Goal: Transaction & Acquisition: Purchase product/service

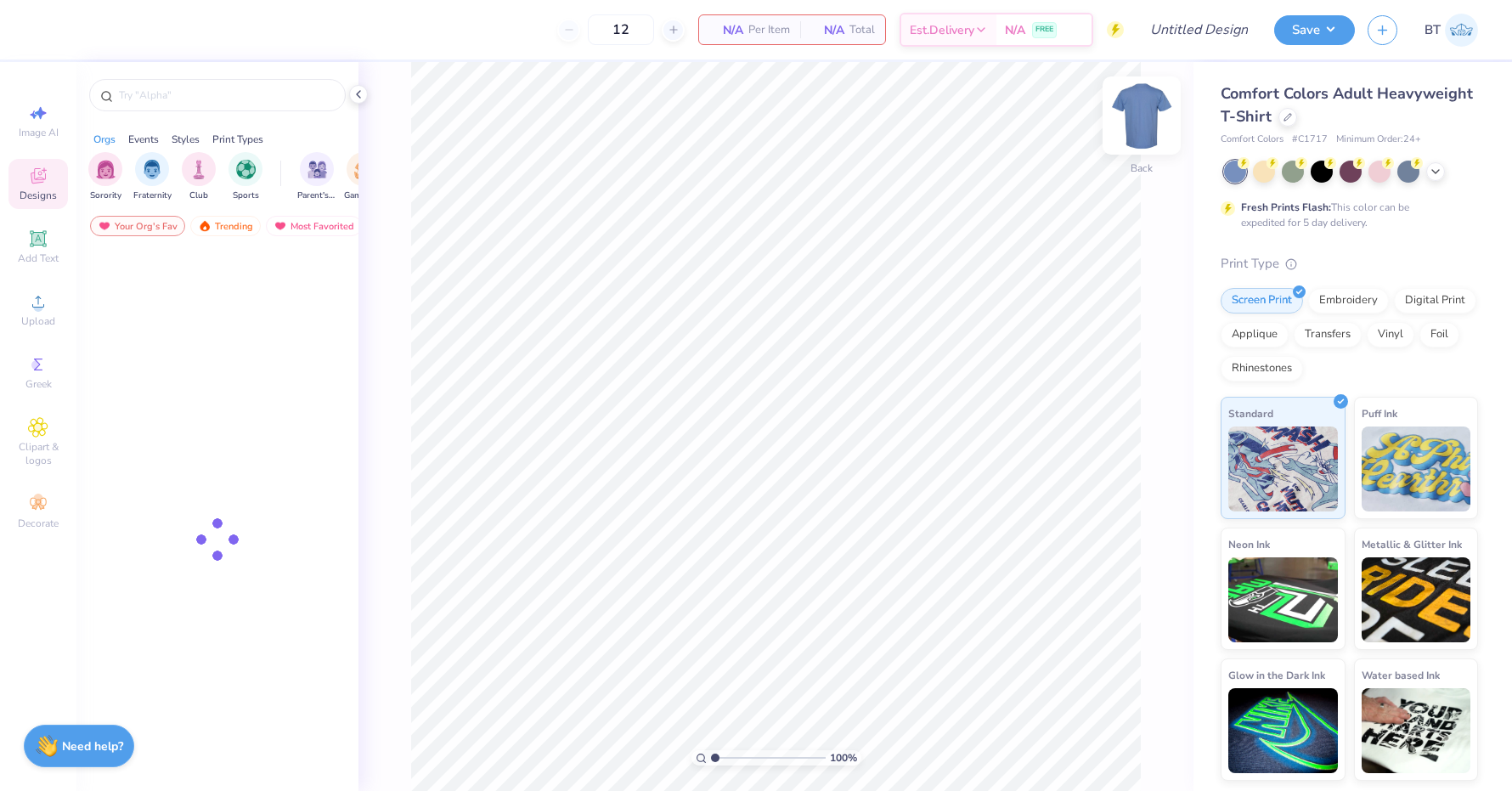
click at [1147, 126] on img at bounding box center [1141, 115] width 68 height 68
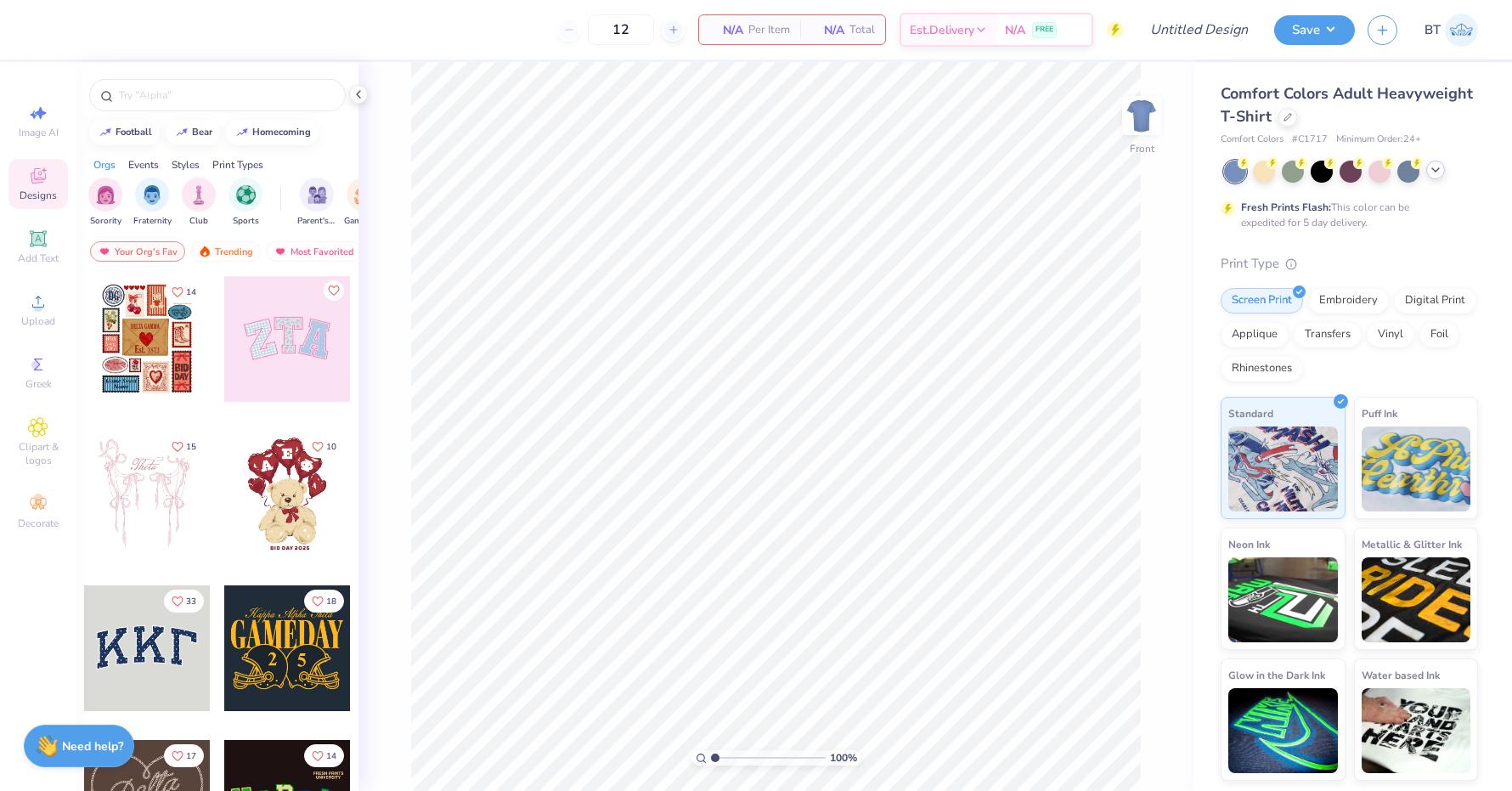
click at [1440, 168] on icon at bounding box center [1435, 170] width 13 height 13
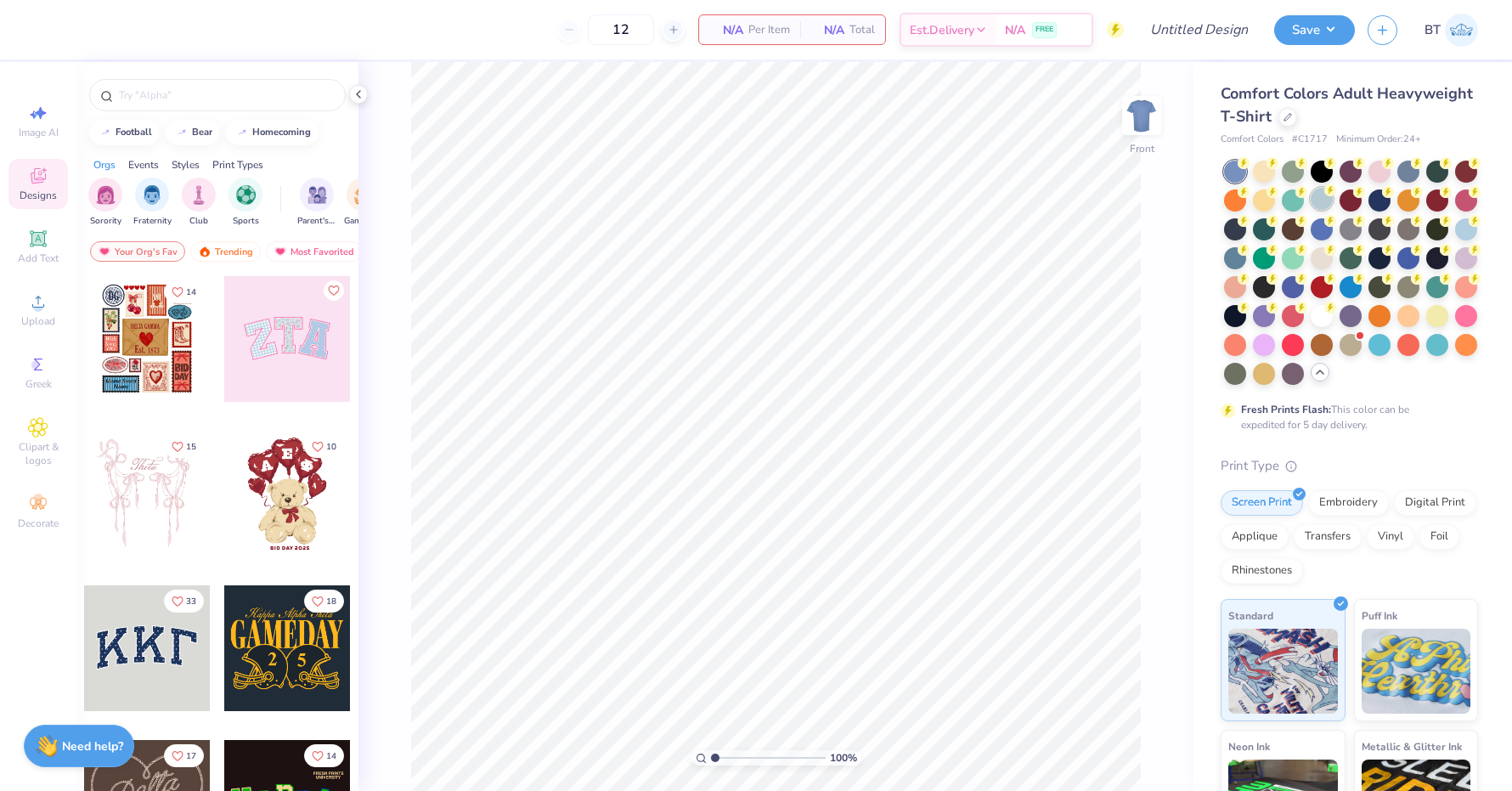
click at [1328, 202] on div at bounding box center [1321, 198] width 22 height 22
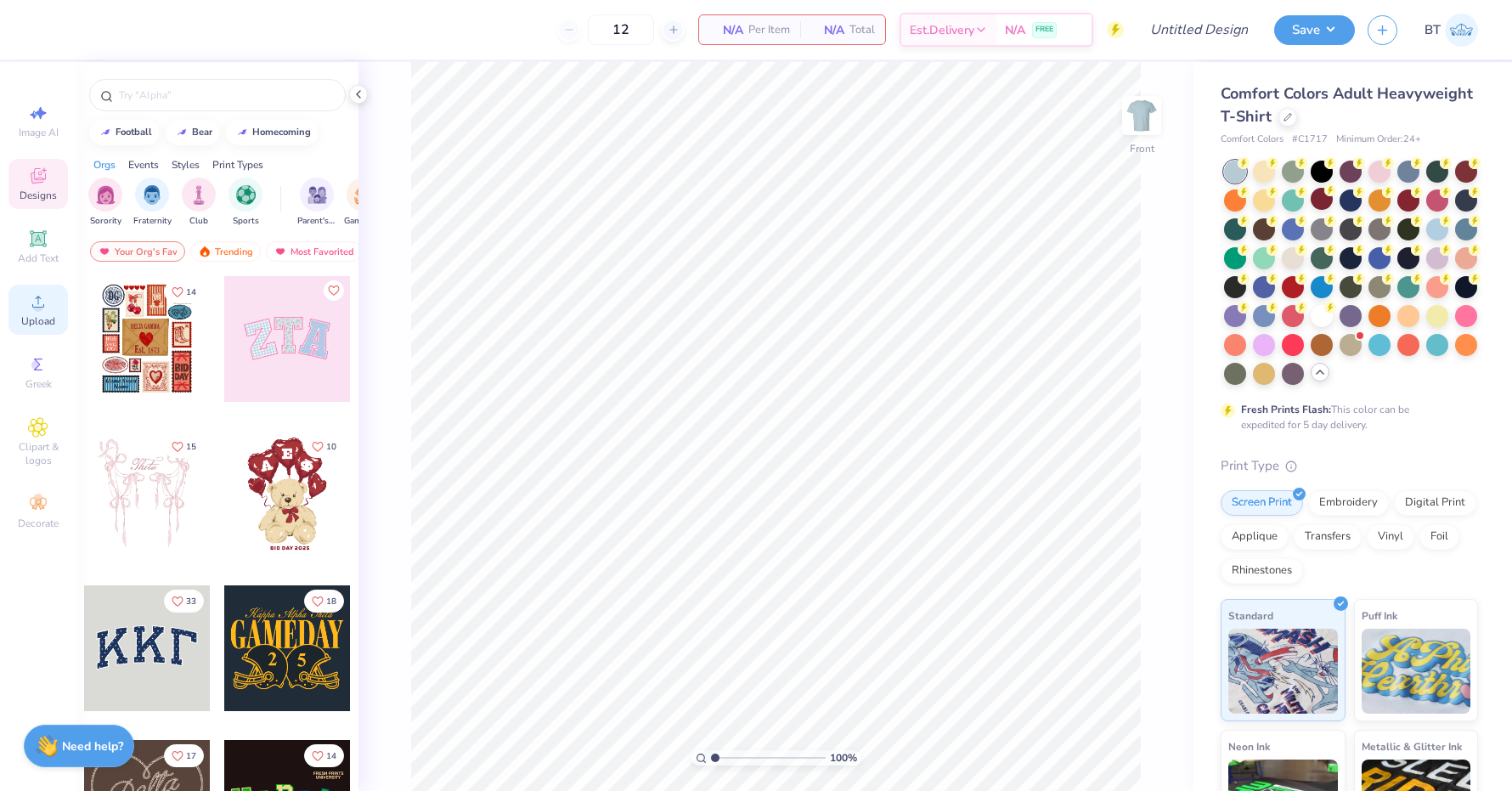
click at [35, 328] on span "Upload" at bounding box center [37, 321] width 34 height 13
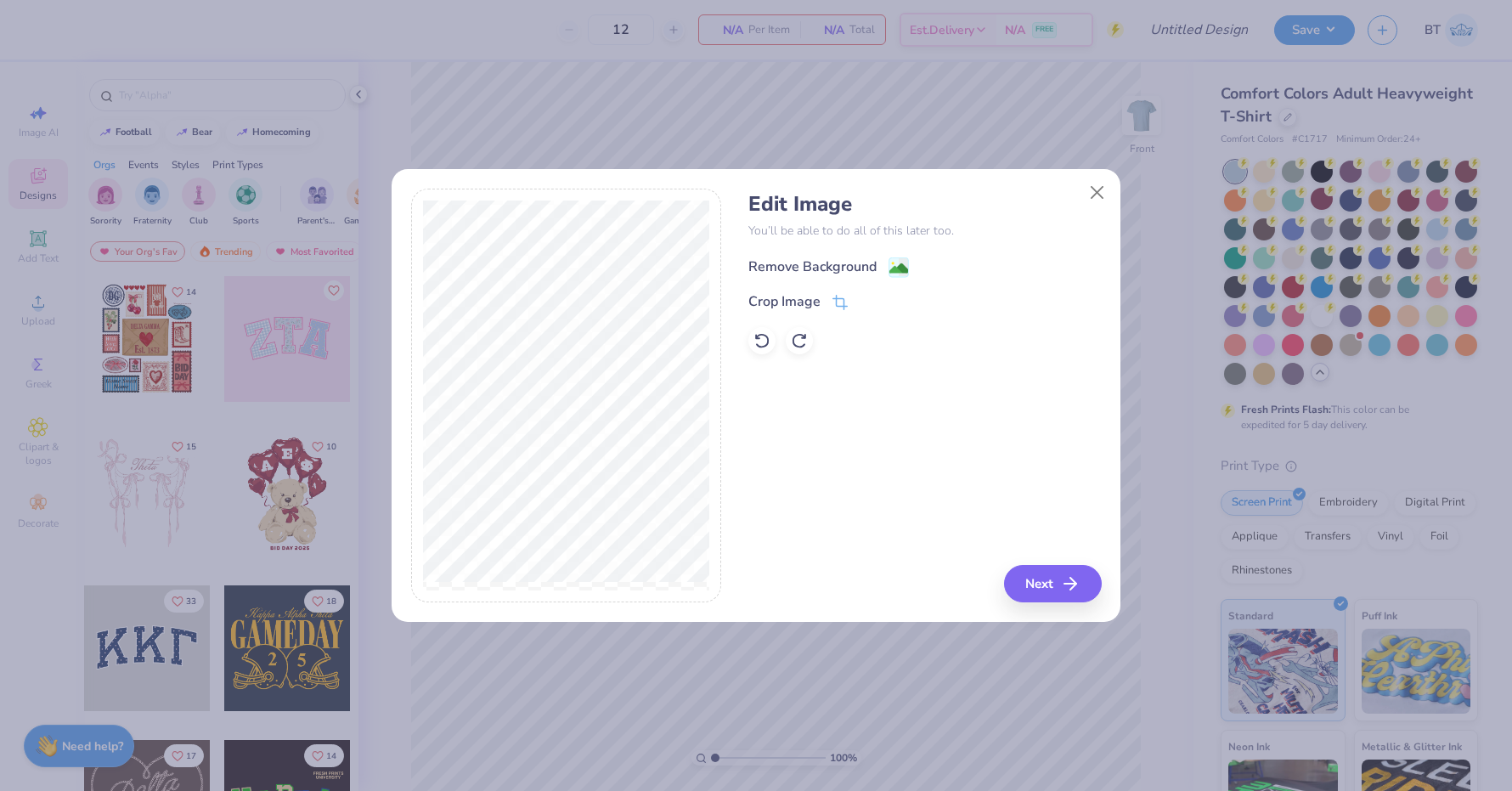
click at [893, 262] on image at bounding box center [898, 268] width 18 height 18
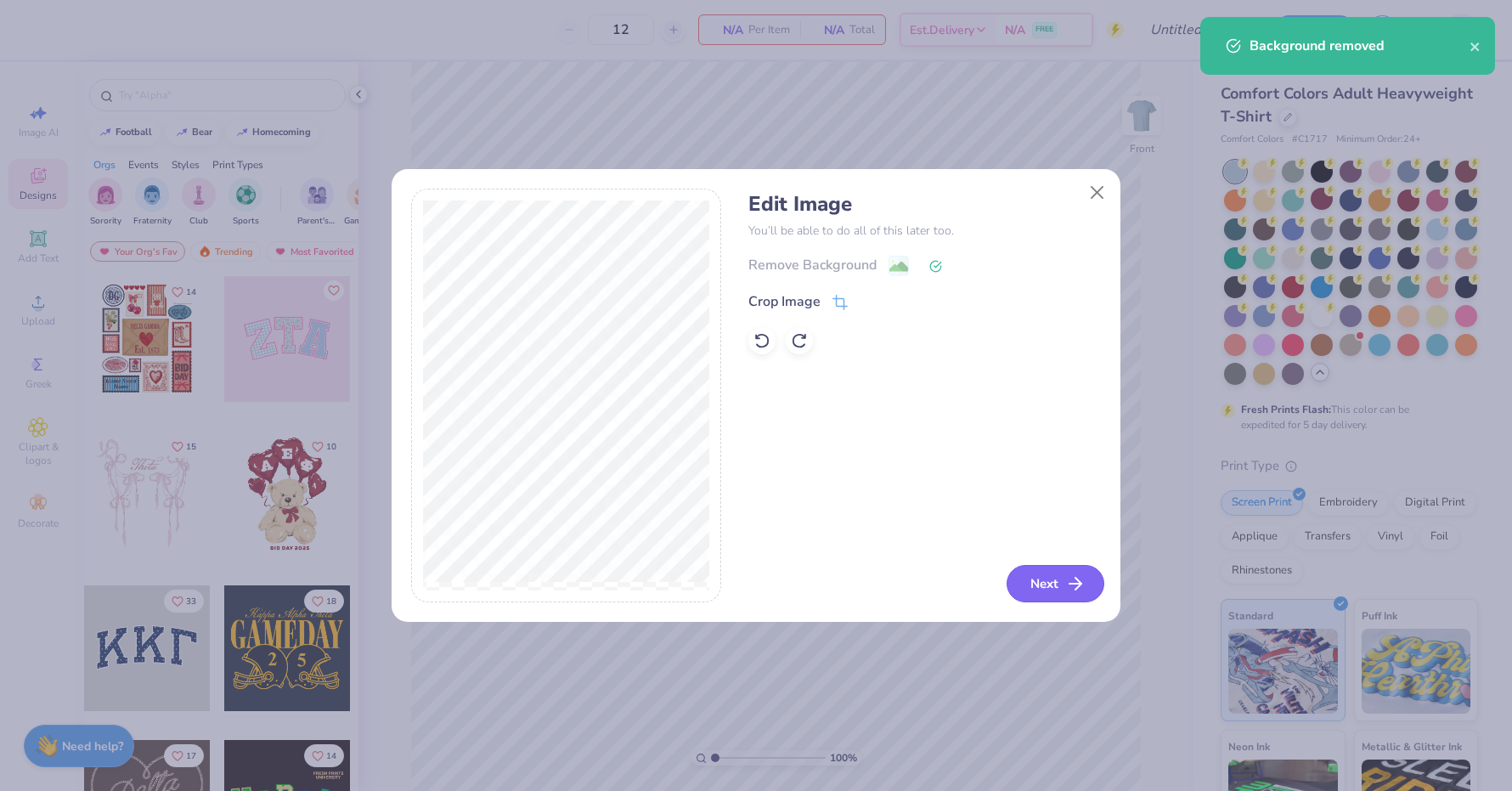
click at [1073, 582] on icon "button" at bounding box center [1075, 583] width 20 height 20
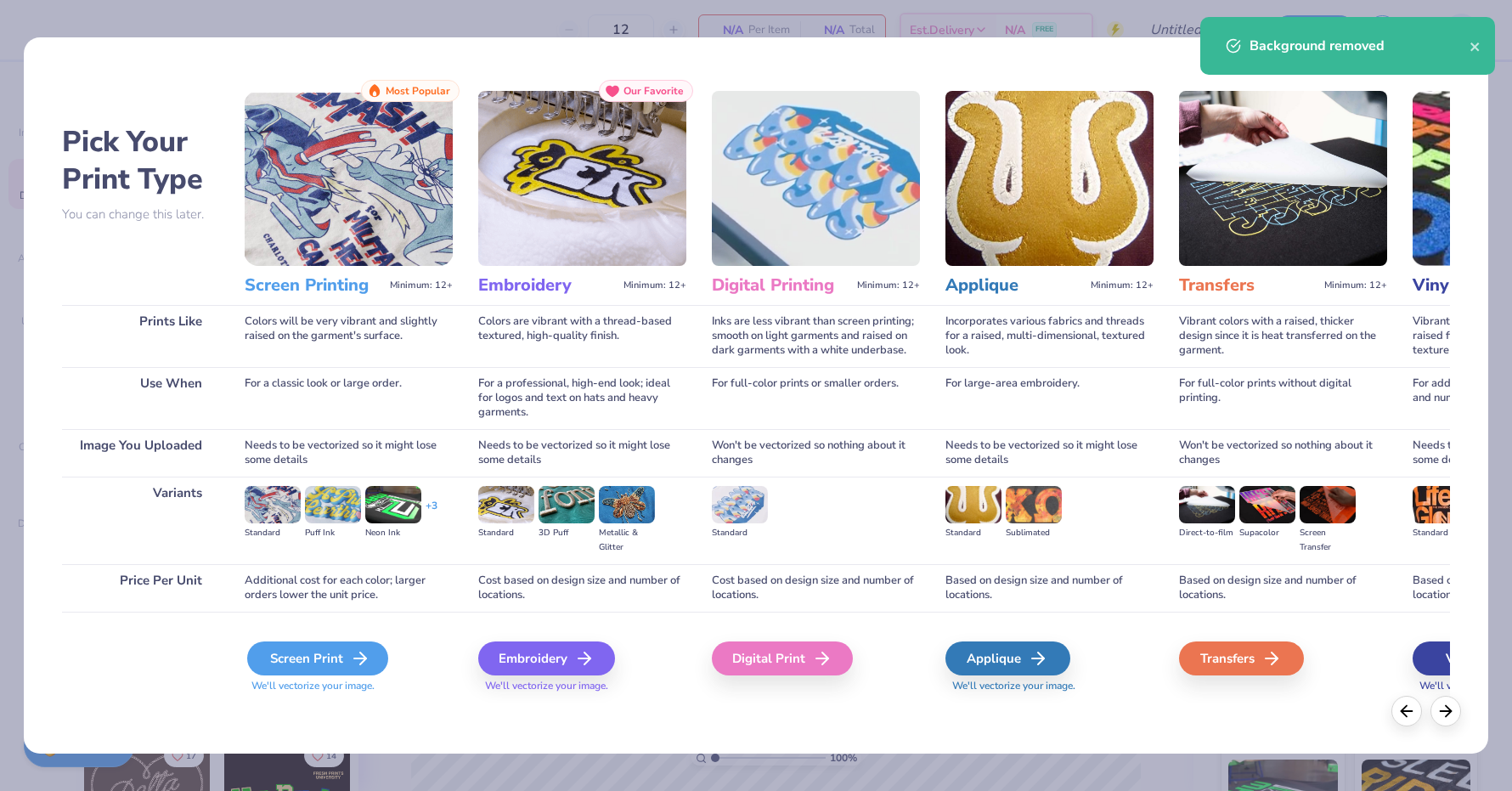
click at [299, 642] on div "Screen Print" at bounding box center [317, 658] width 141 height 34
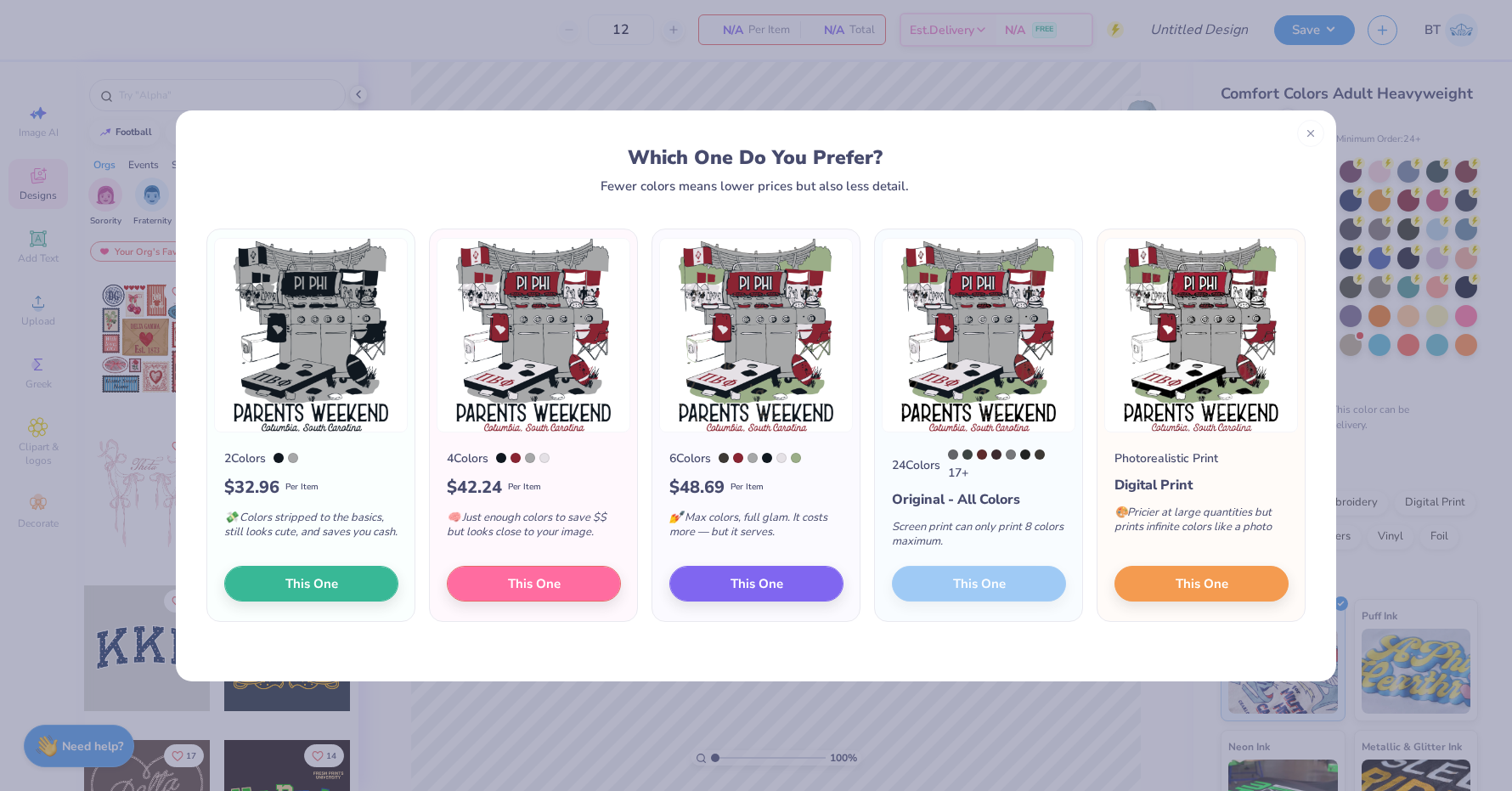
click at [1007, 588] on div "24 Colors 17 + Original - All Colors Screen print can only print 8 colors maxim…" at bounding box center [979, 527] width 207 height 189
click at [782, 582] on span "This One" at bounding box center [756, 581] width 53 height 19
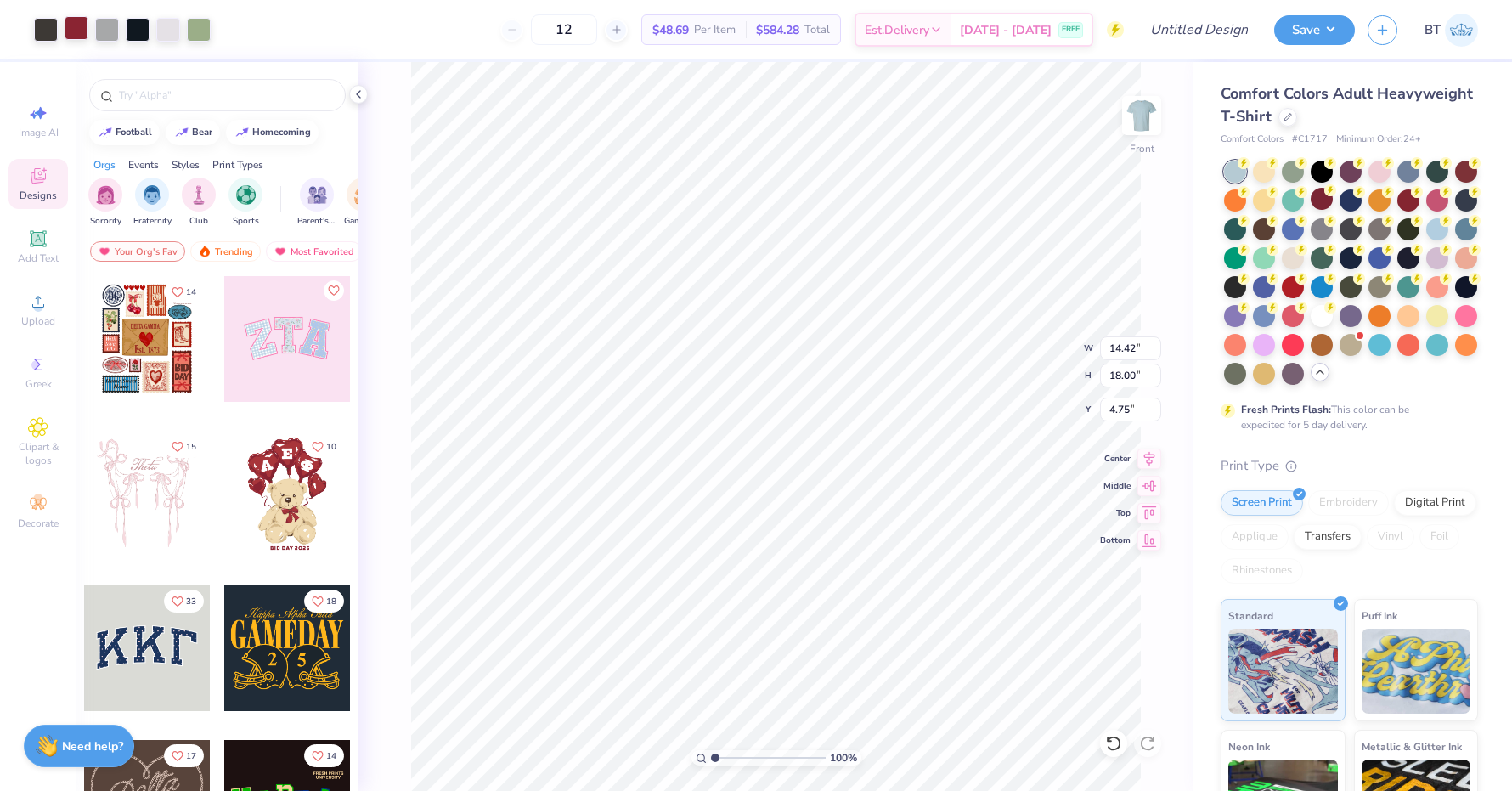
click at [74, 30] on div at bounding box center [76, 28] width 24 height 24
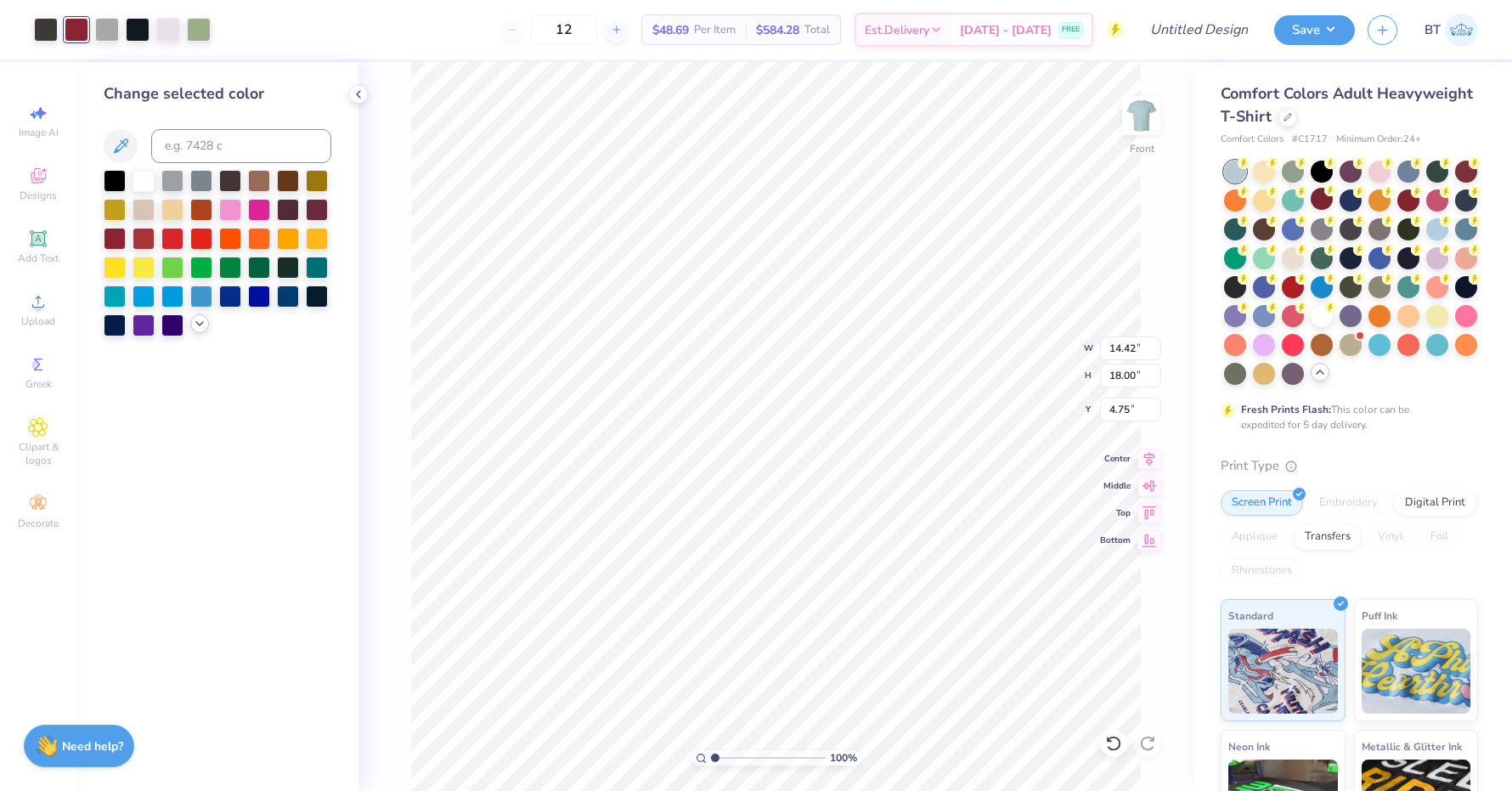
click at [199, 325] on icon at bounding box center [200, 324] width 13 height 13
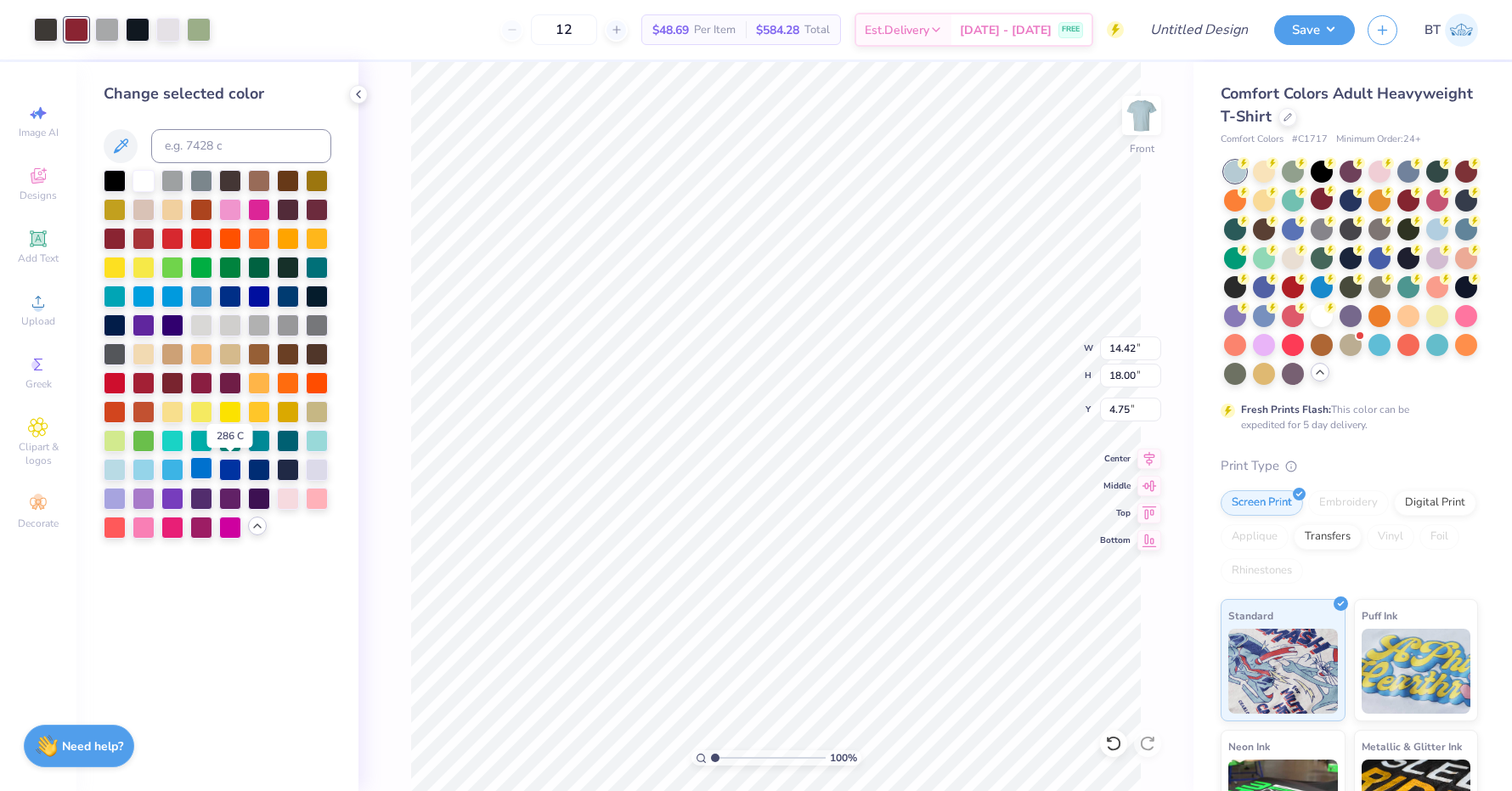
click at [202, 467] on div at bounding box center [201, 468] width 22 height 22
click at [230, 469] on div at bounding box center [230, 468] width 22 height 22
click at [1327, 314] on div at bounding box center [1321, 314] width 22 height 22
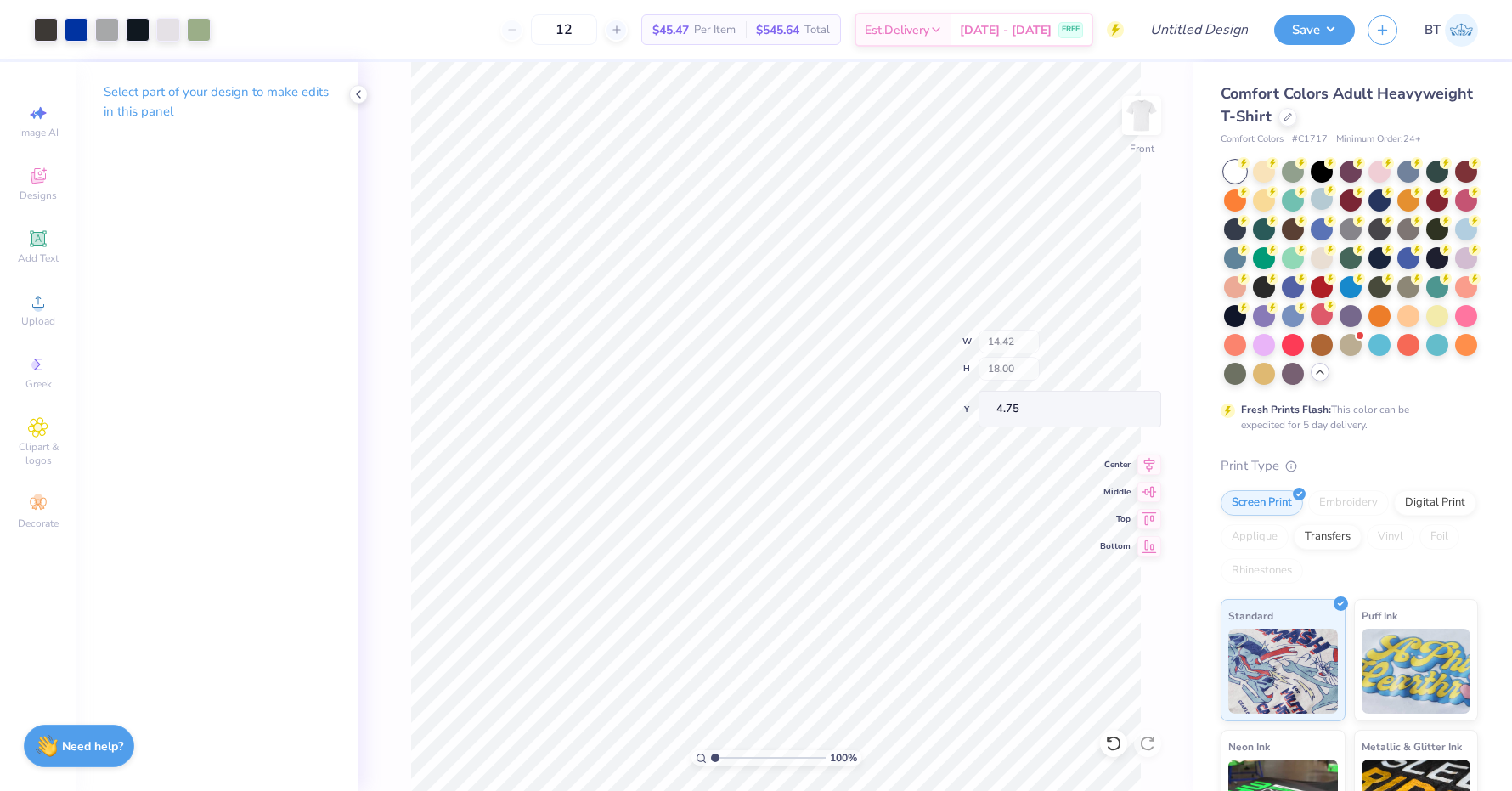
type input "13.05"
type input "13.43"
type input "9.30"
click at [34, 21] on div at bounding box center [45, 28] width 24 height 24
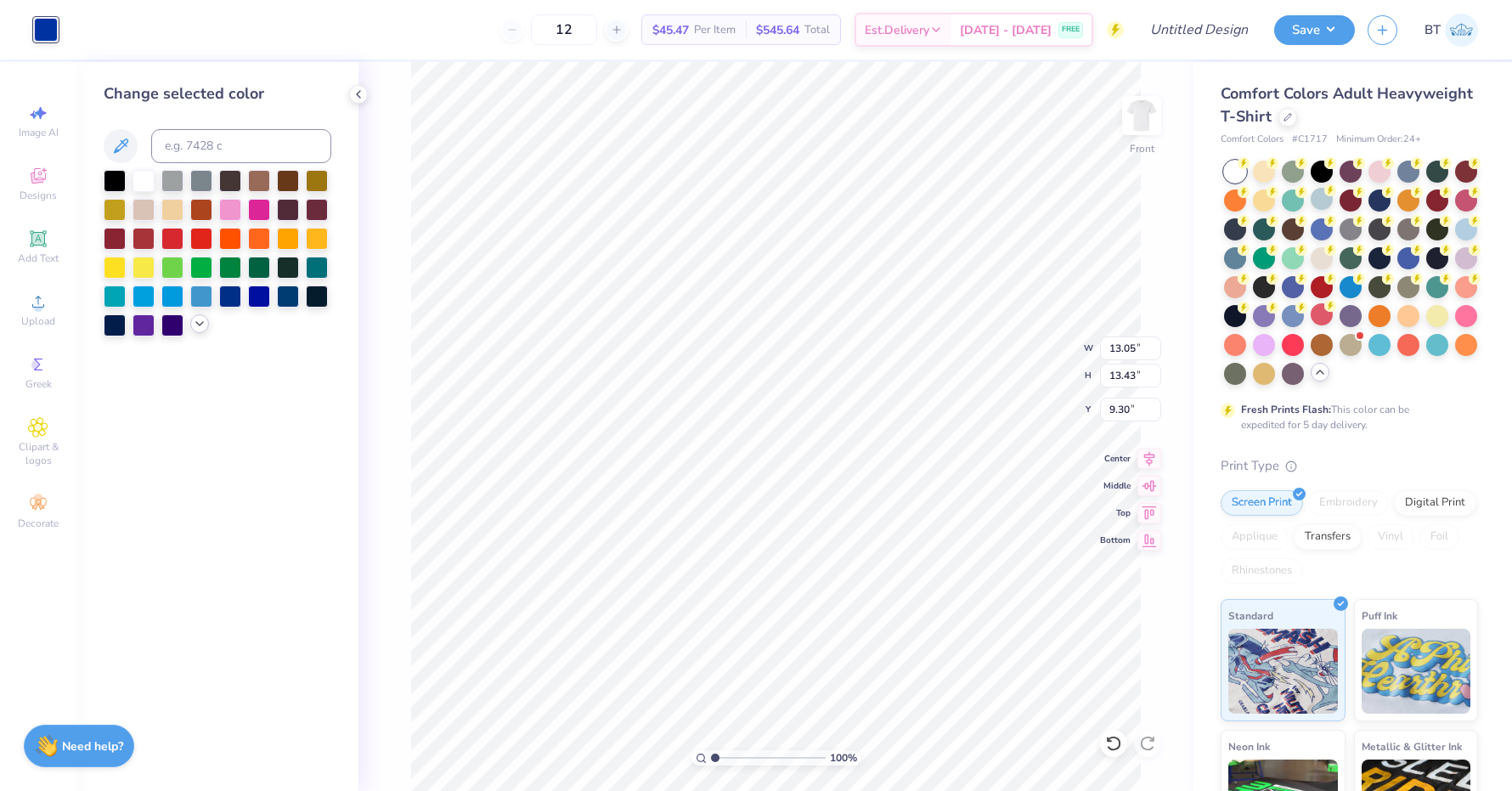
click at [201, 334] on div at bounding box center [199, 323] width 18 height 18
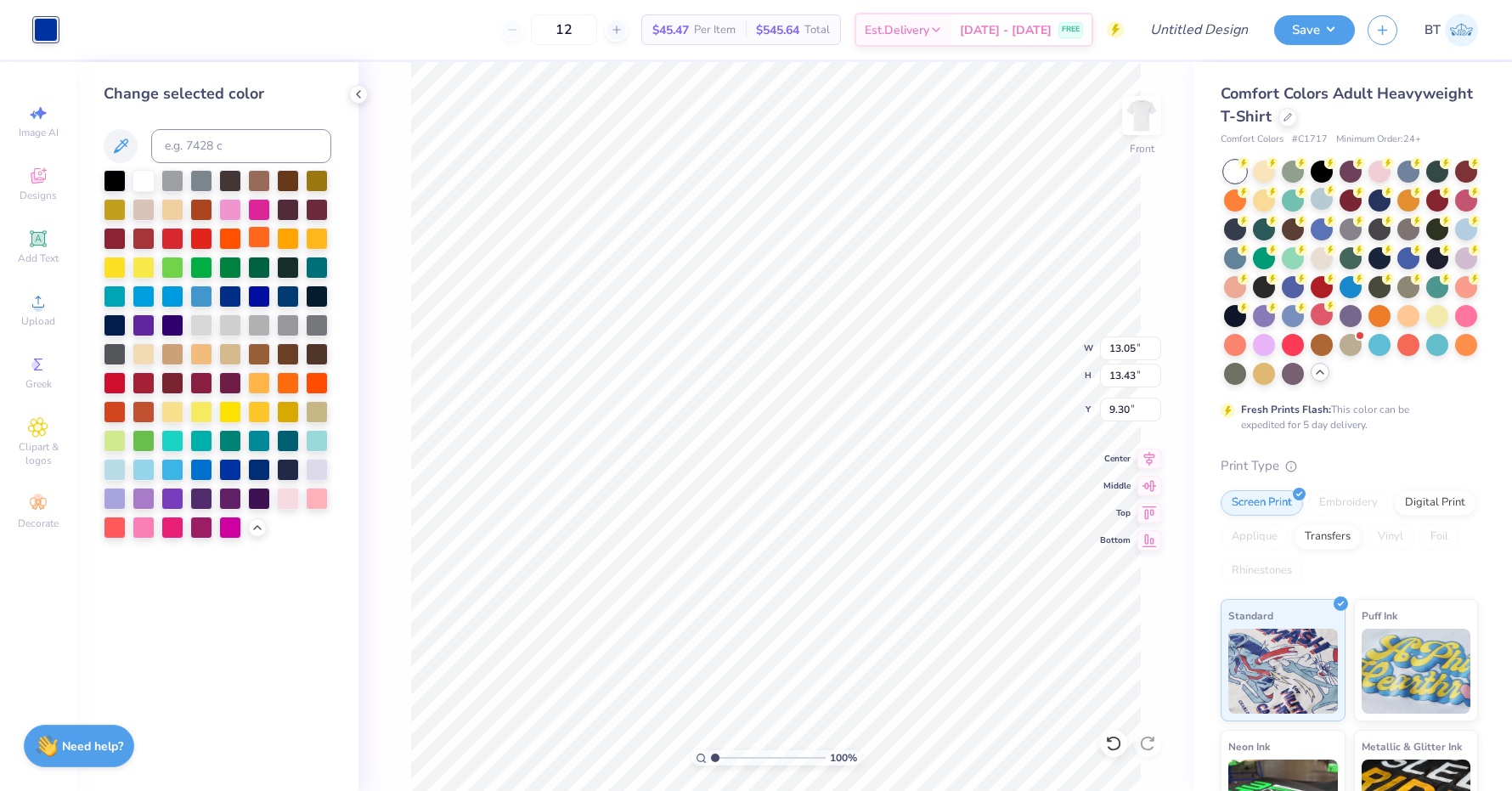
click at [261, 241] on div at bounding box center [258, 236] width 22 height 22
type input "11.21"
type input "6.41"
type input "12.12"
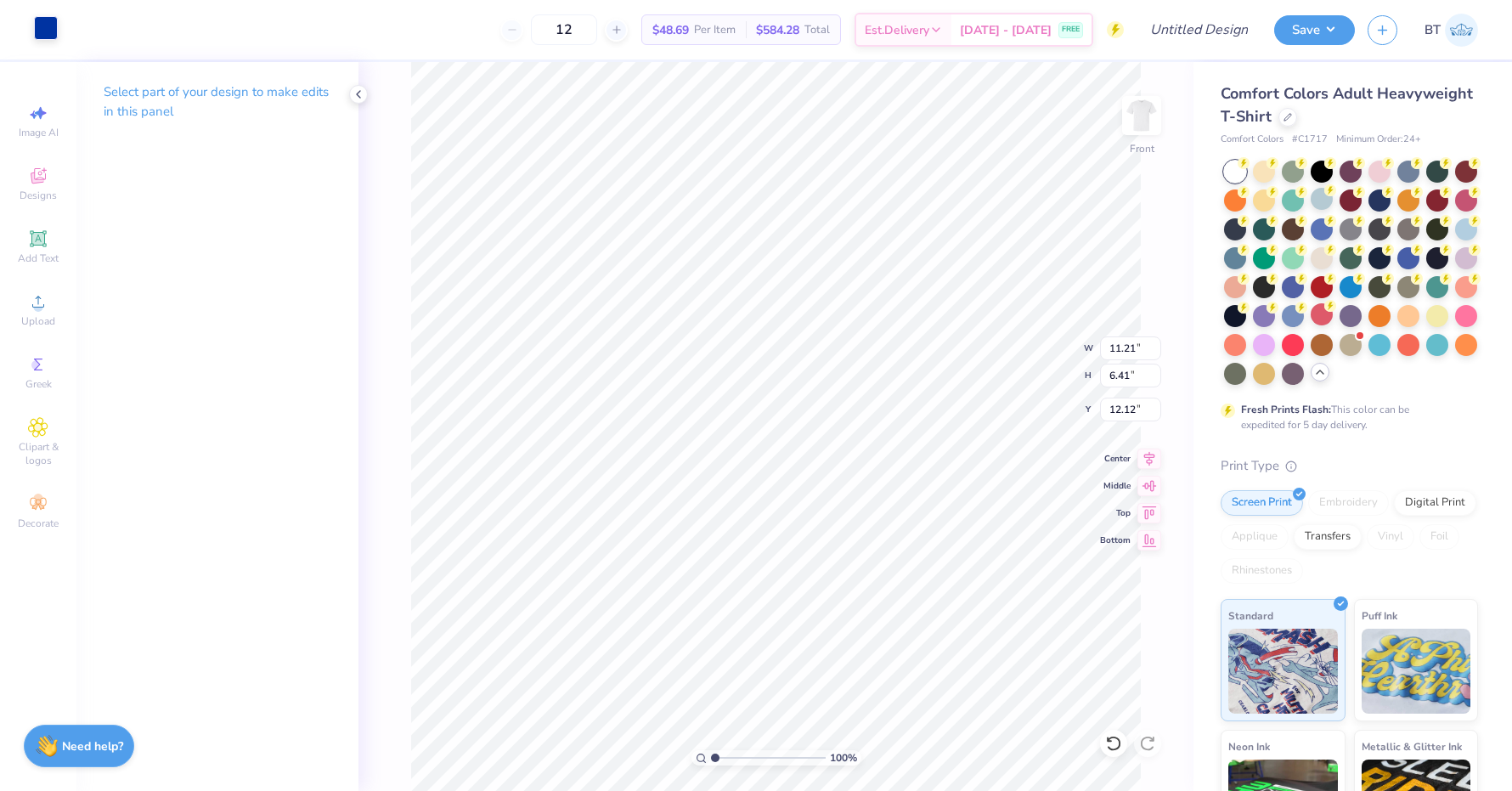
click at [46, 16] on div at bounding box center [45, 28] width 24 height 24
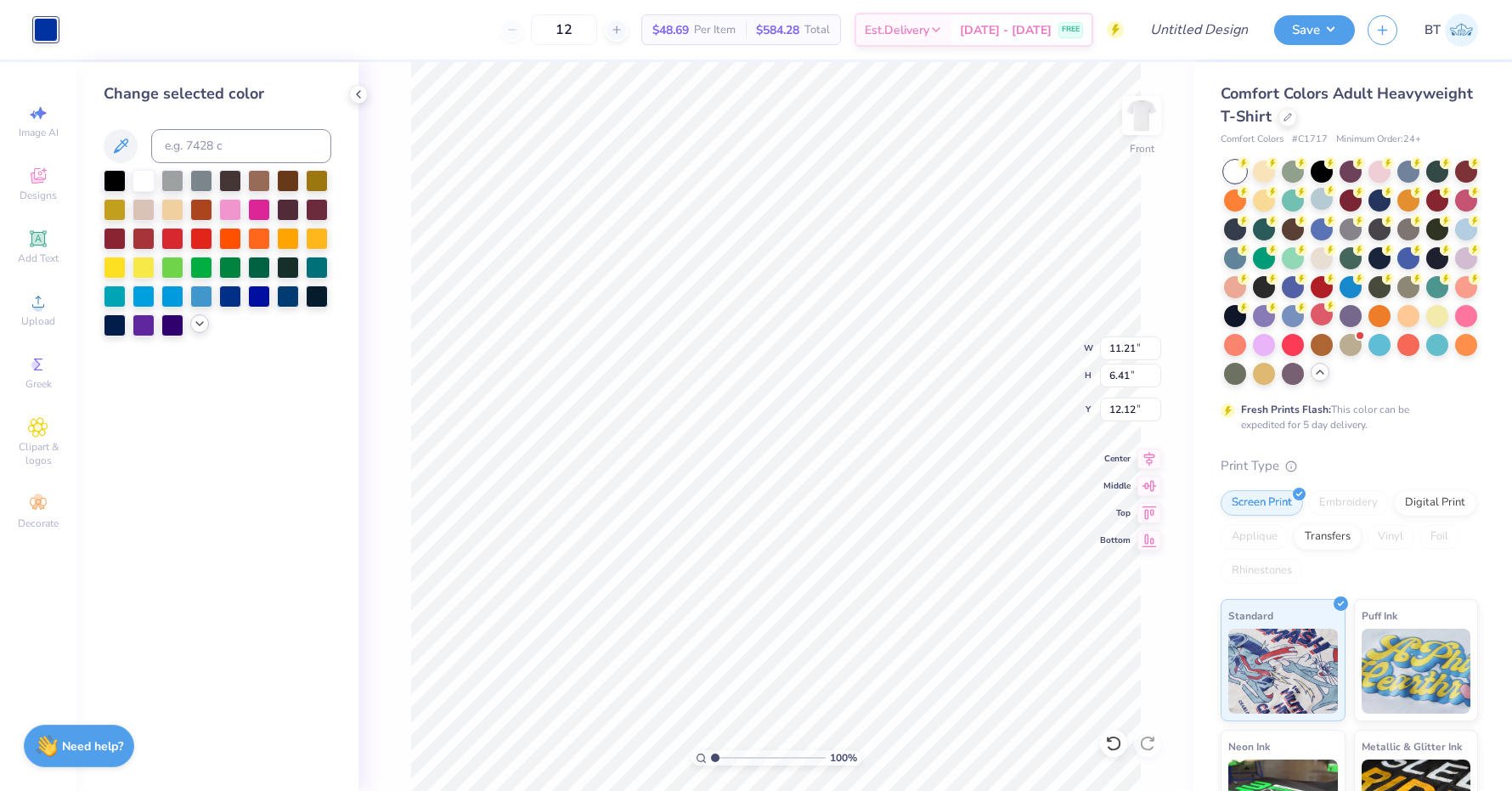
click at [202, 324] on icon at bounding box center [200, 324] width 13 height 13
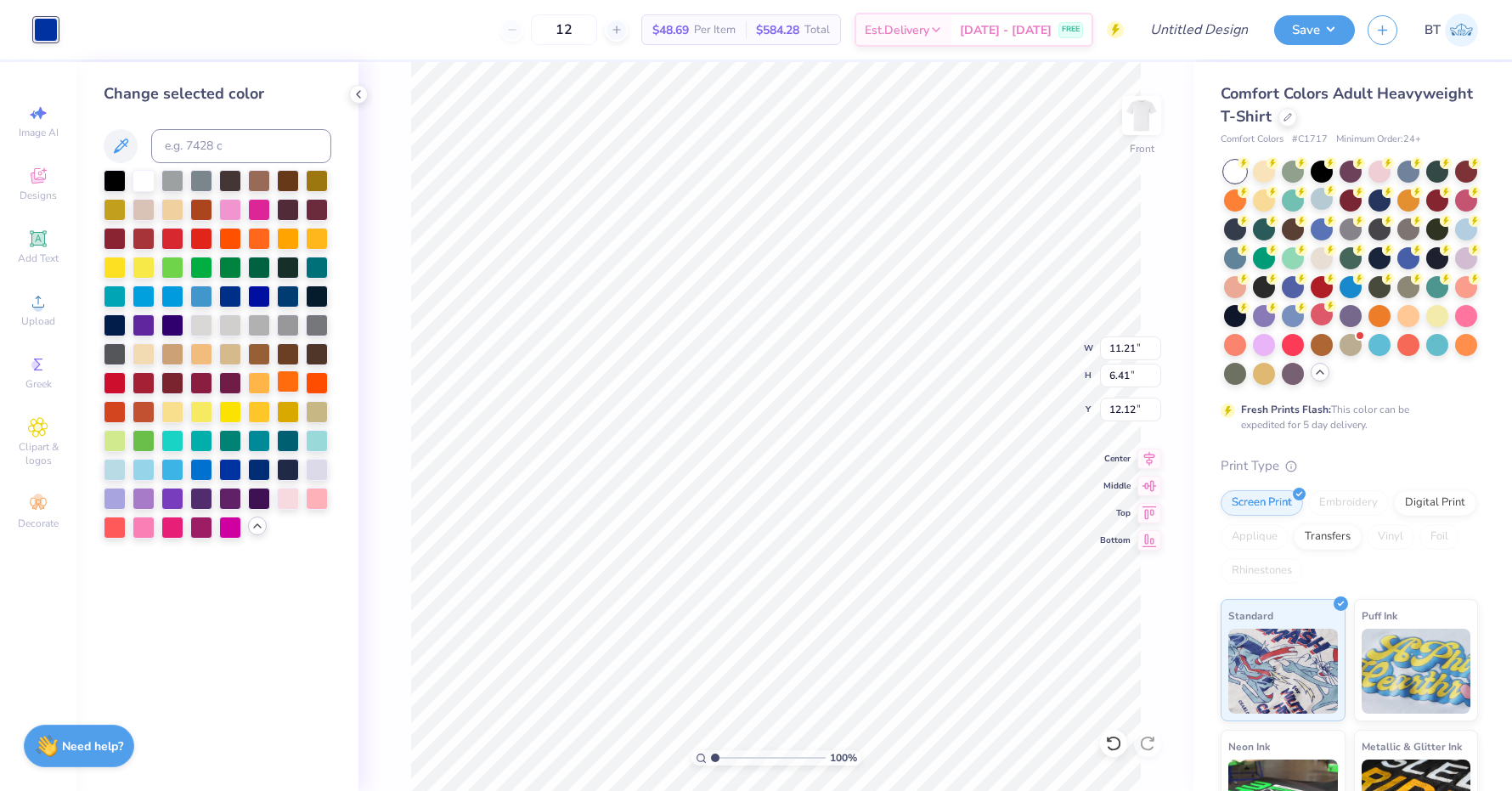
click at [297, 388] on div at bounding box center [287, 381] width 22 height 22
click at [1109, 749] on icon at bounding box center [1112, 744] width 14 height 15
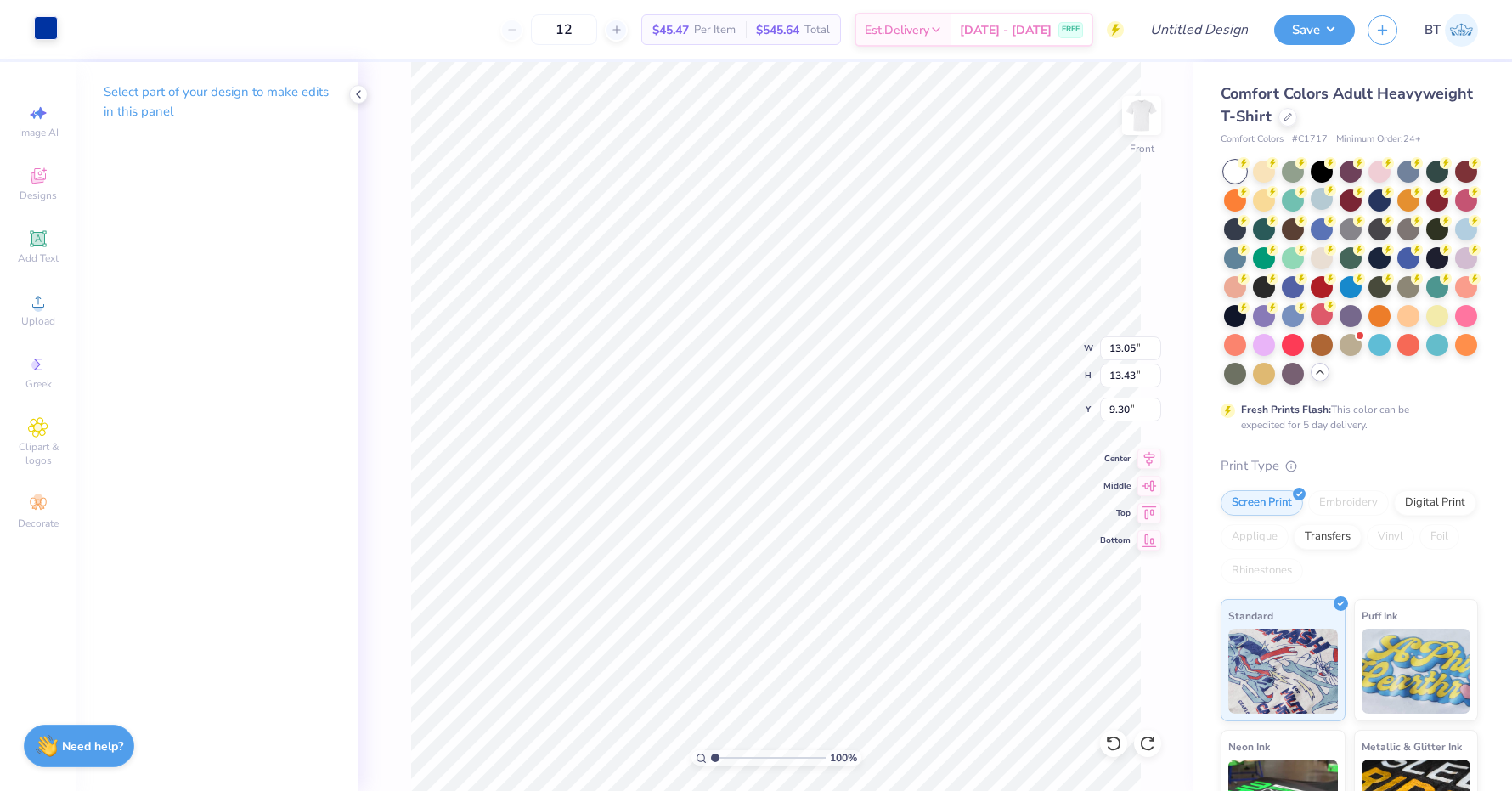
click at [55, 26] on div at bounding box center [45, 28] width 24 height 24
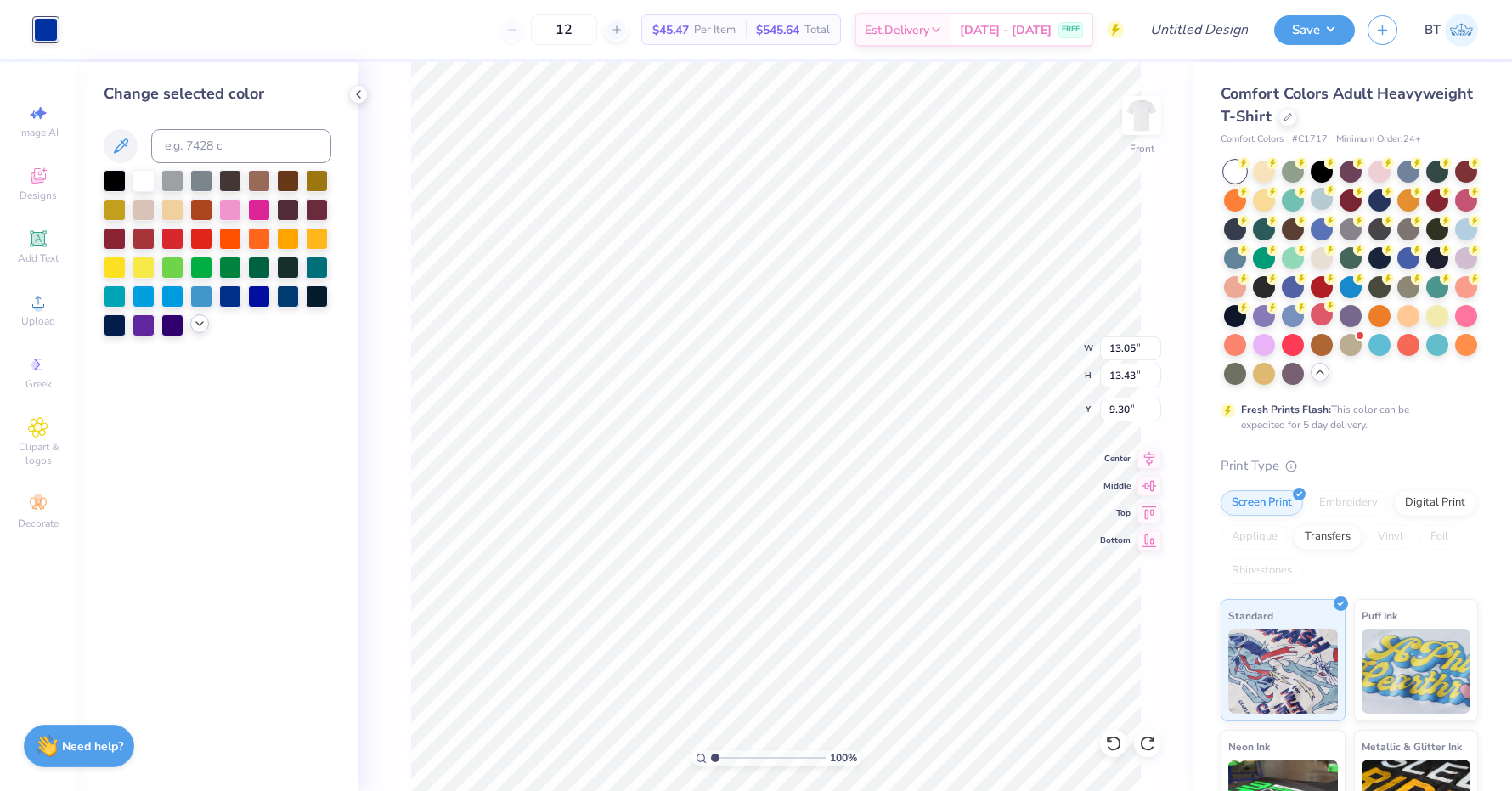
click at [193, 327] on icon at bounding box center [200, 324] width 13 height 13
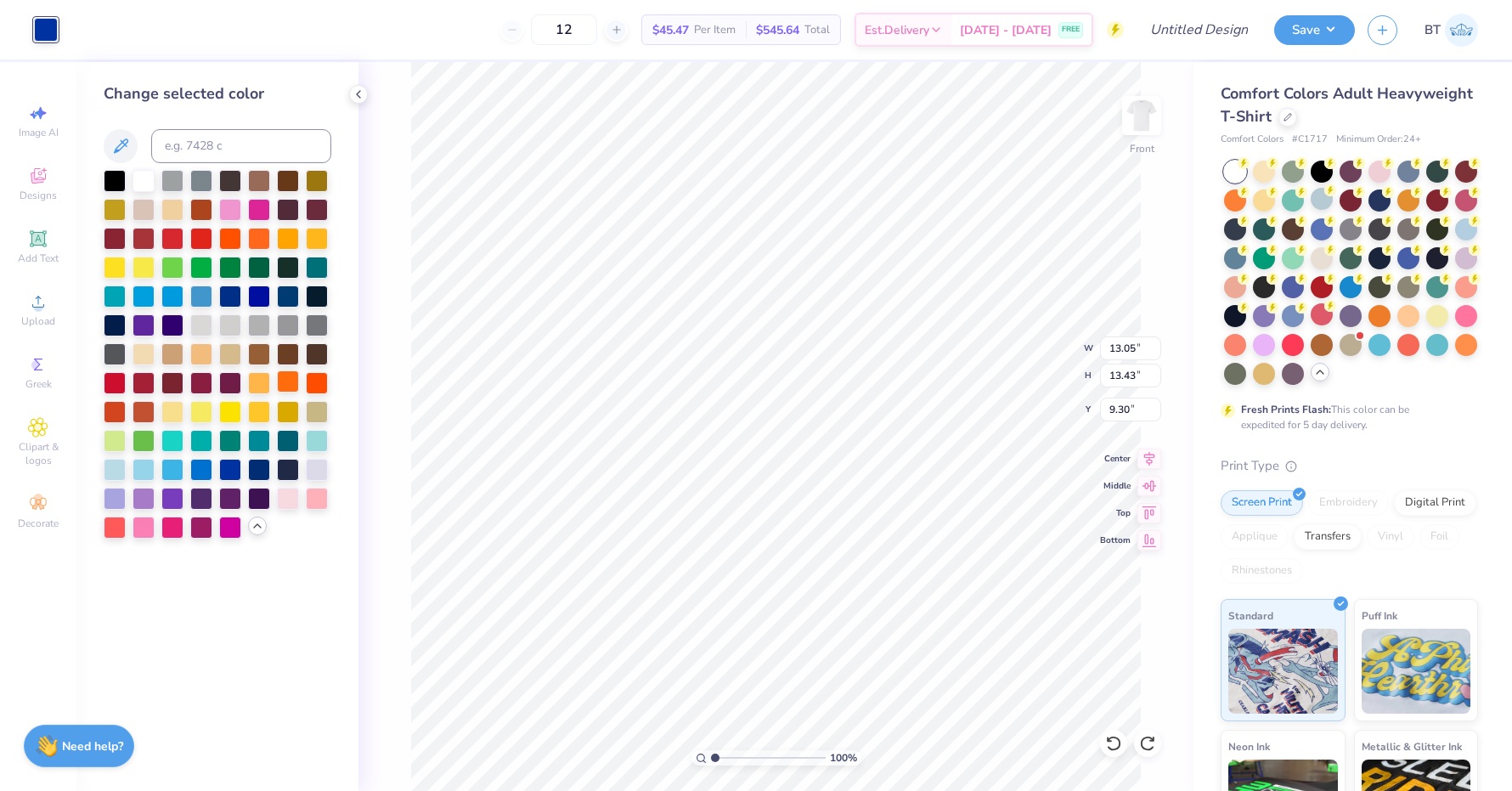
click at [289, 383] on div at bounding box center [287, 381] width 22 height 22
type input "11.21"
type input "6.41"
type input "12.12"
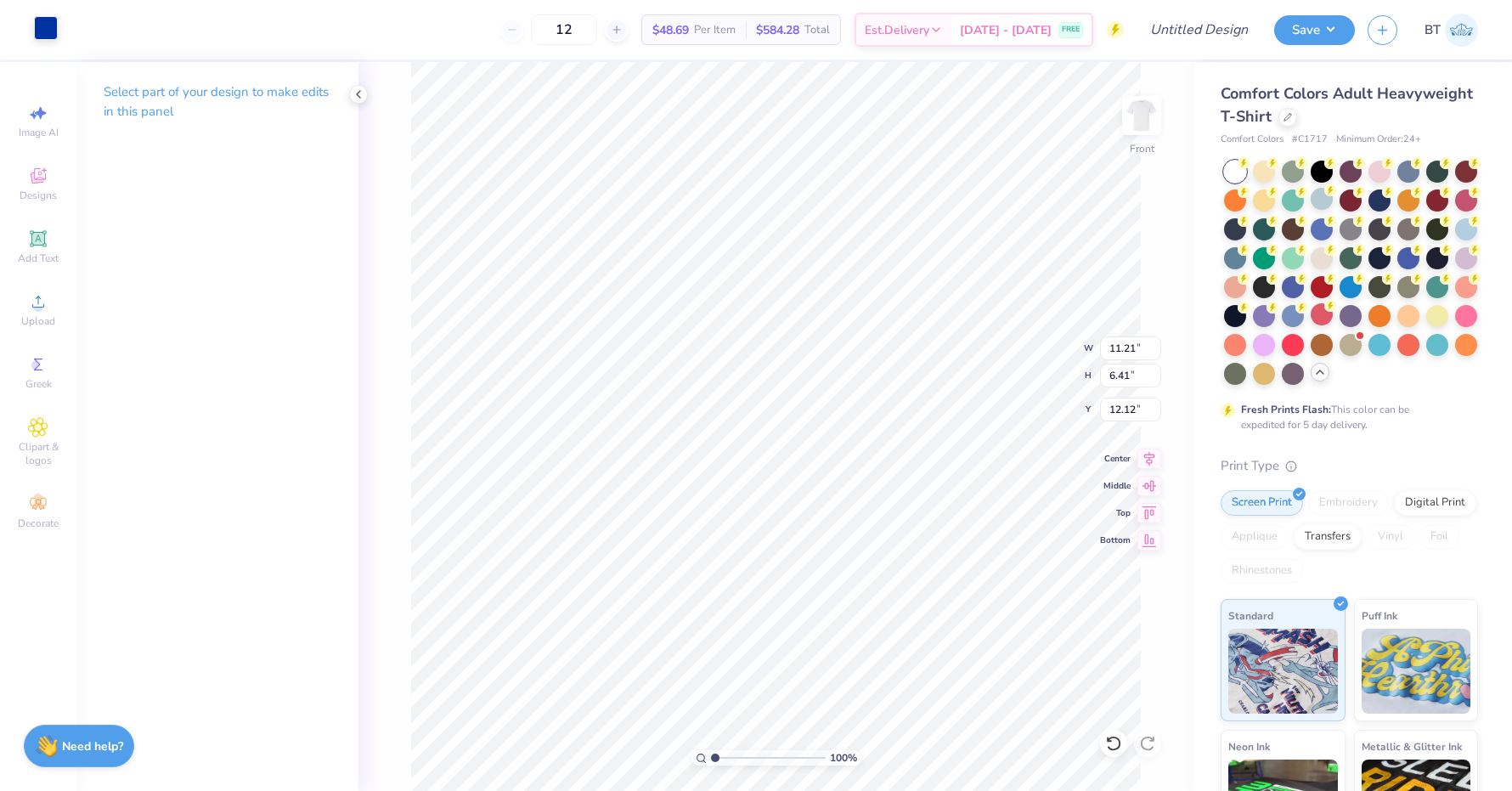
click at [44, 24] on div at bounding box center [45, 28] width 24 height 24
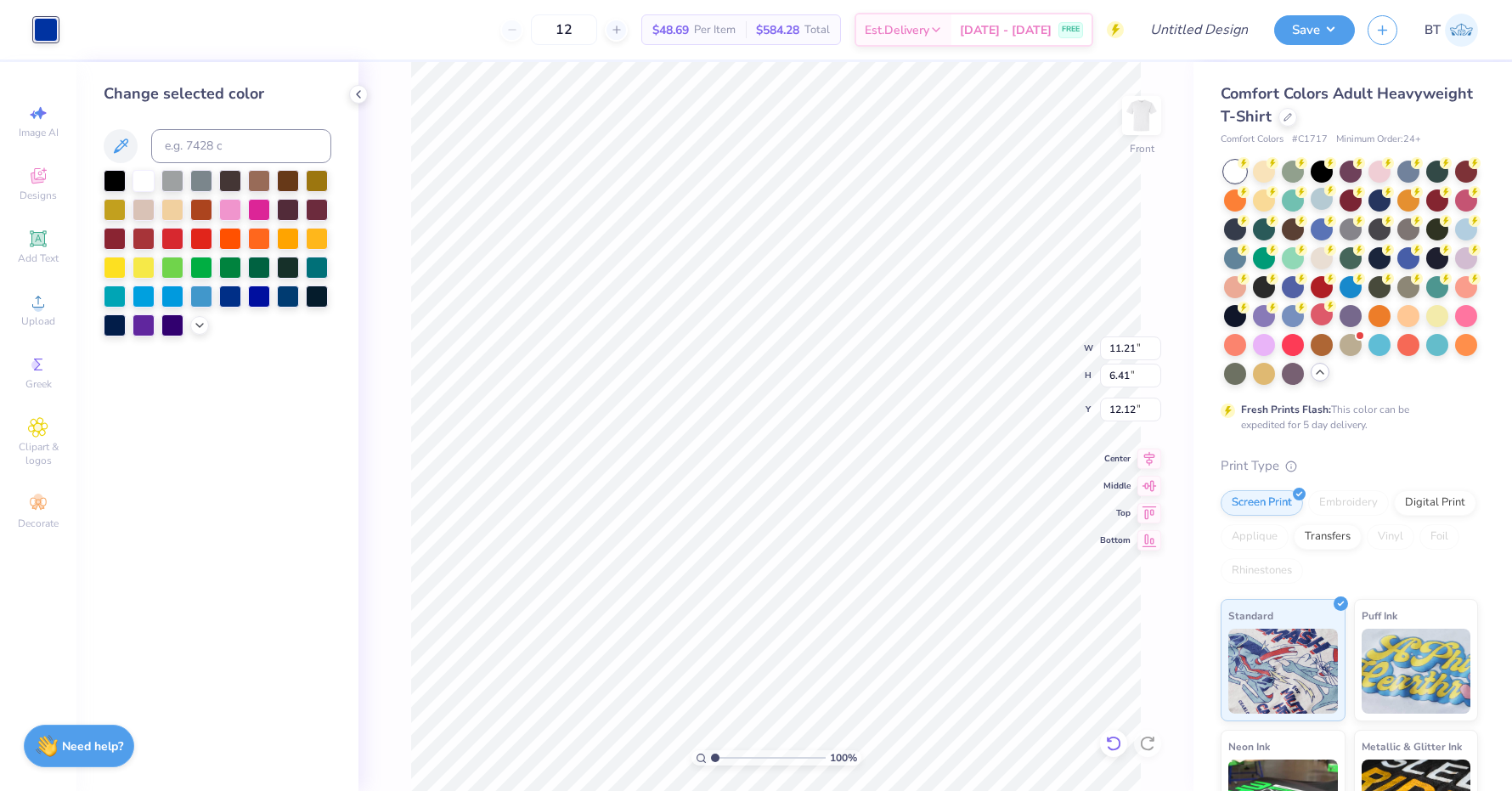
click at [1110, 745] on icon at bounding box center [1113, 744] width 17 height 17
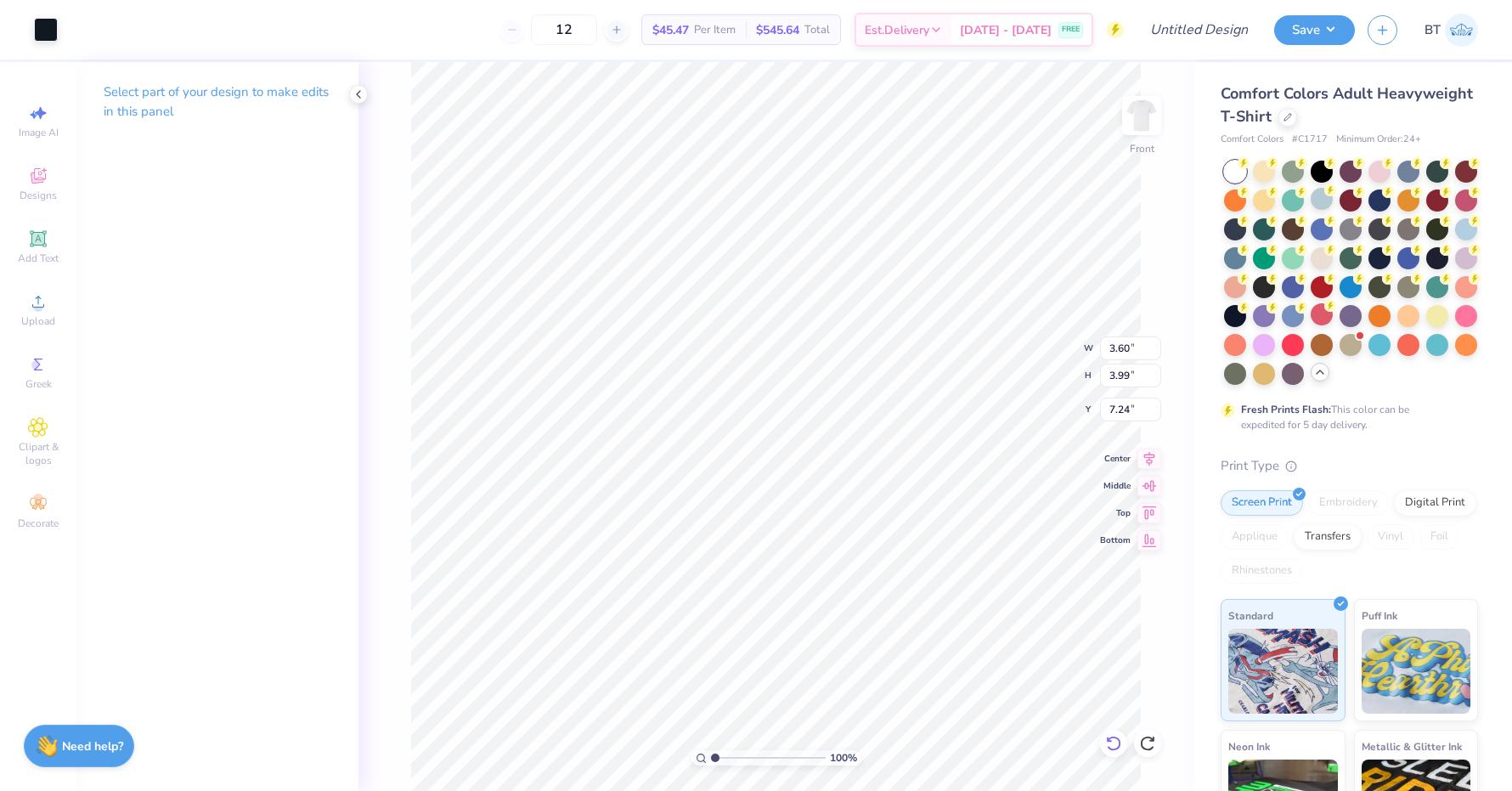
type input "8.12"
type input "4.14"
type input "5.82"
click at [53, 26] on div at bounding box center [45, 28] width 24 height 24
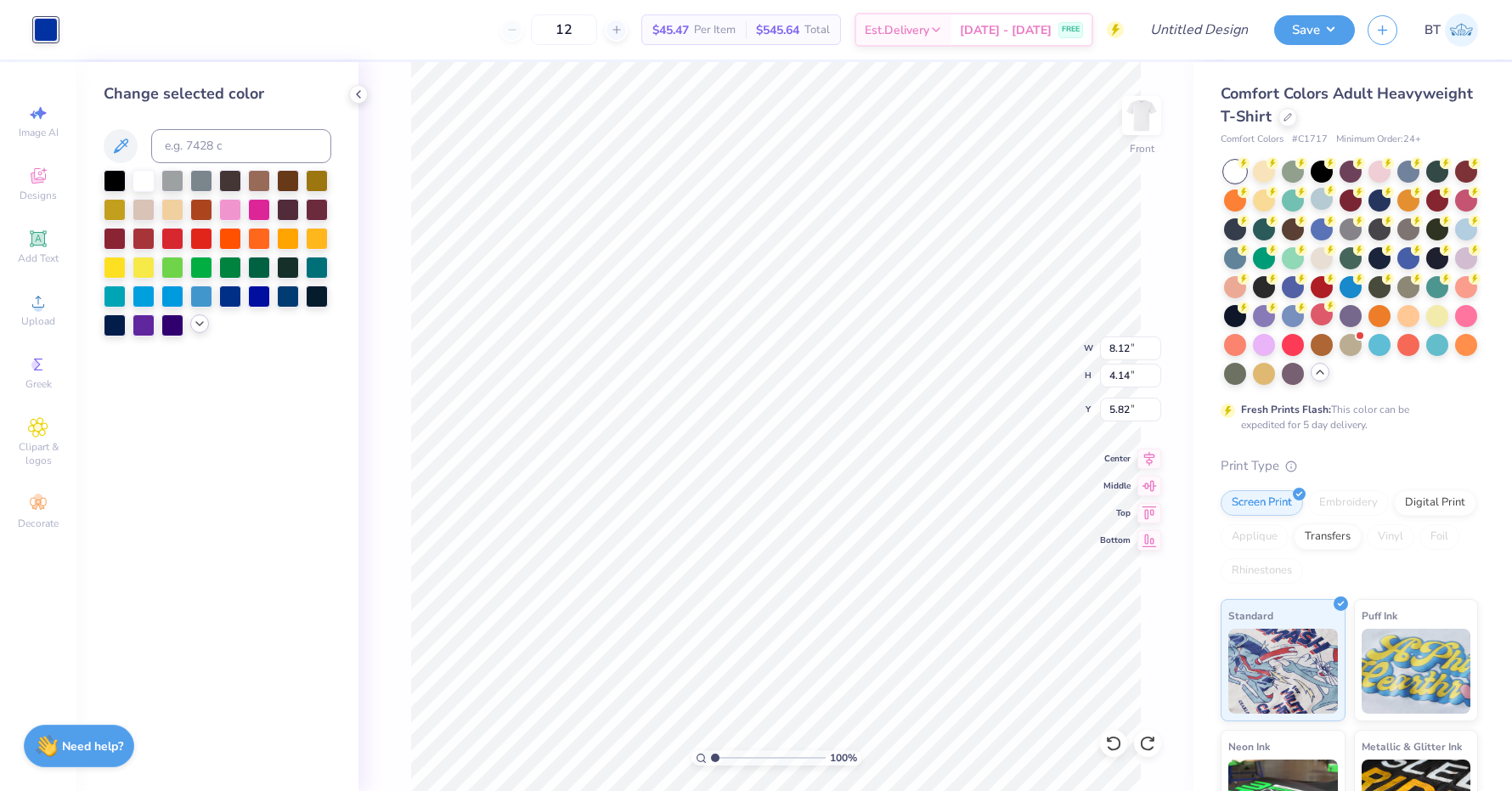
click at [196, 331] on icon at bounding box center [200, 324] width 13 height 13
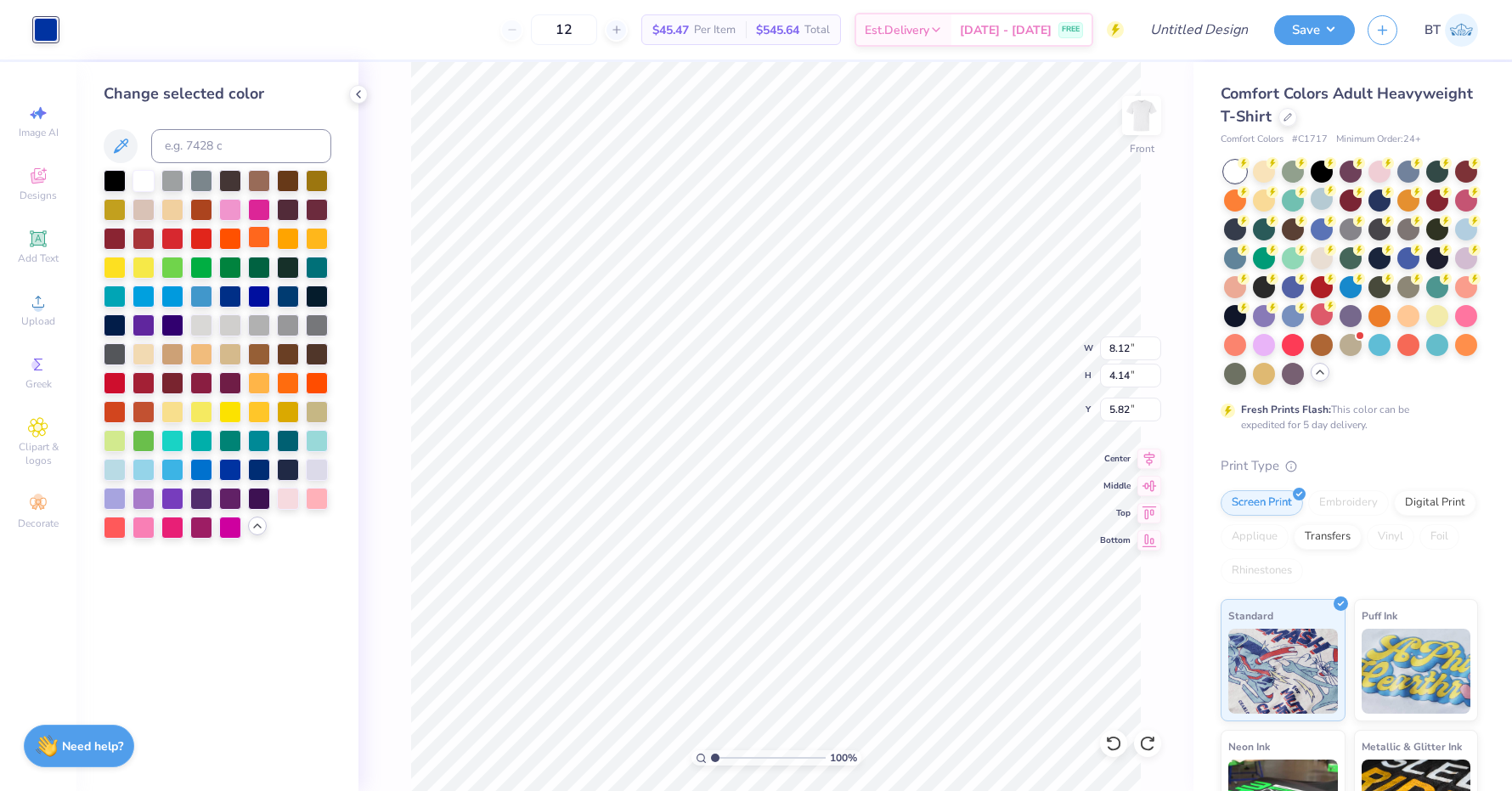
click at [262, 241] on div at bounding box center [258, 236] width 22 height 22
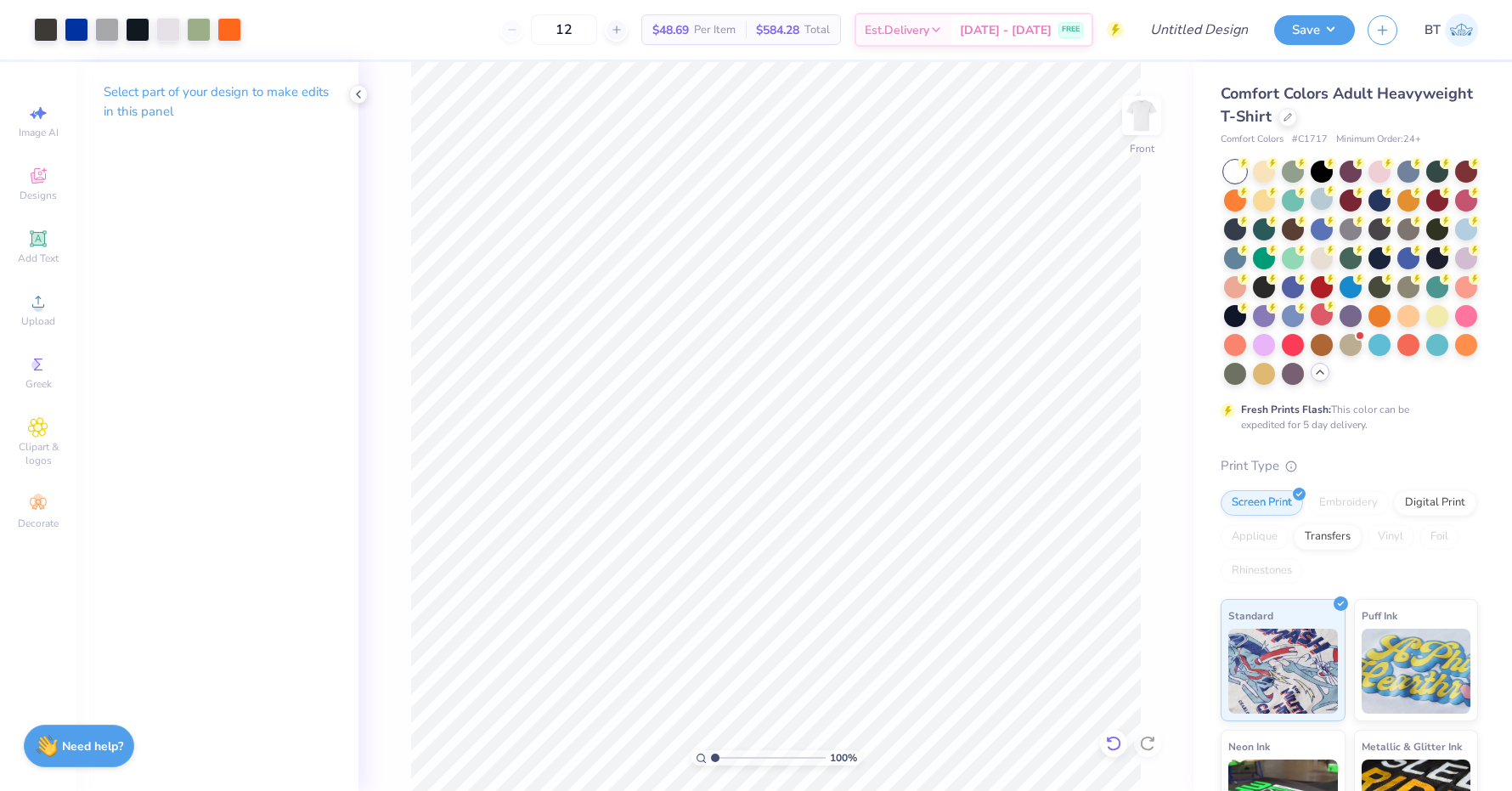
click at [1112, 755] on div at bounding box center [1113, 743] width 27 height 27
click at [1113, 739] on icon at bounding box center [1113, 744] width 17 height 17
click at [1110, 737] on icon at bounding box center [1113, 744] width 17 height 17
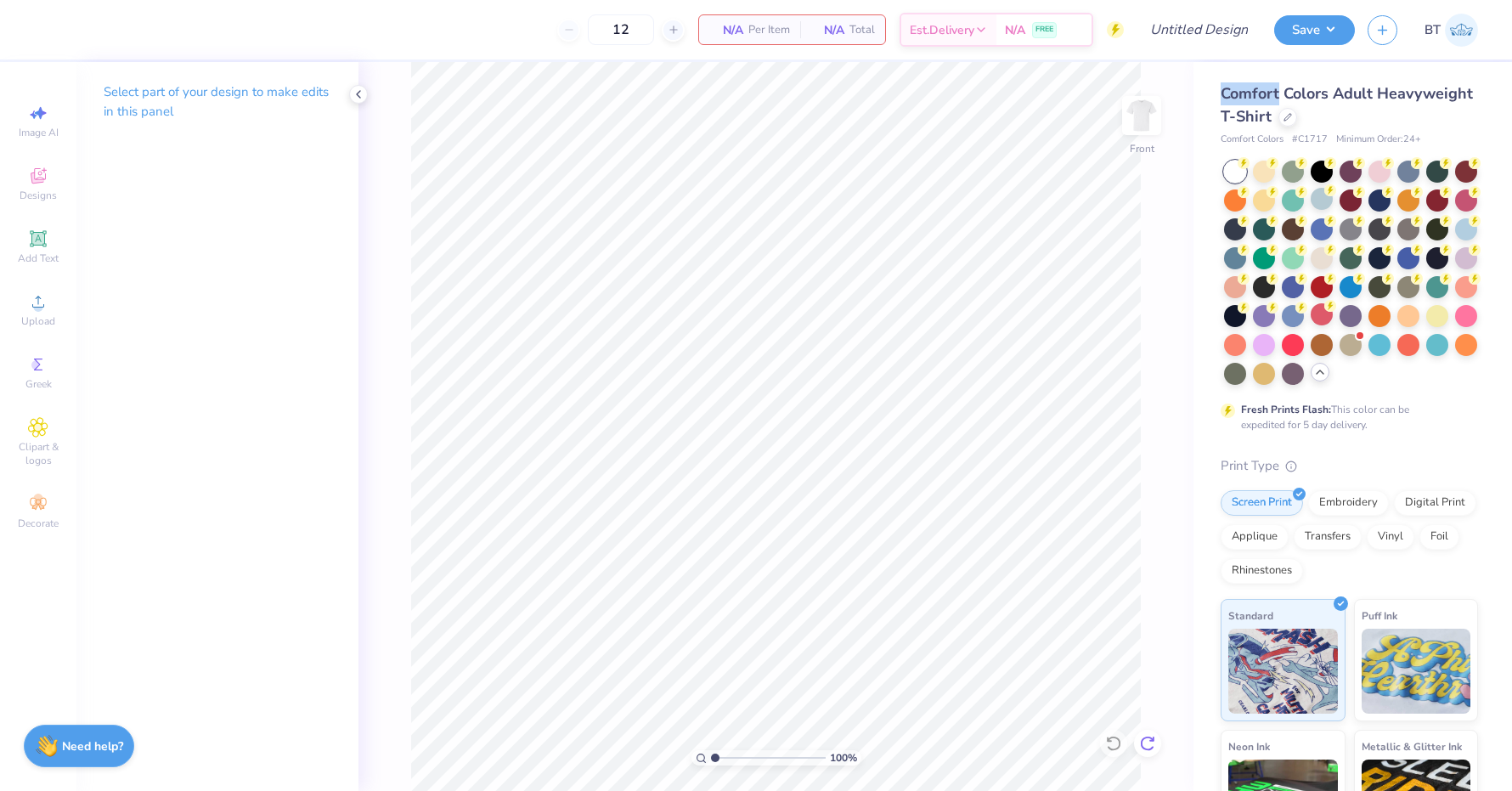
click at [1145, 739] on icon at bounding box center [1148, 744] width 17 height 17
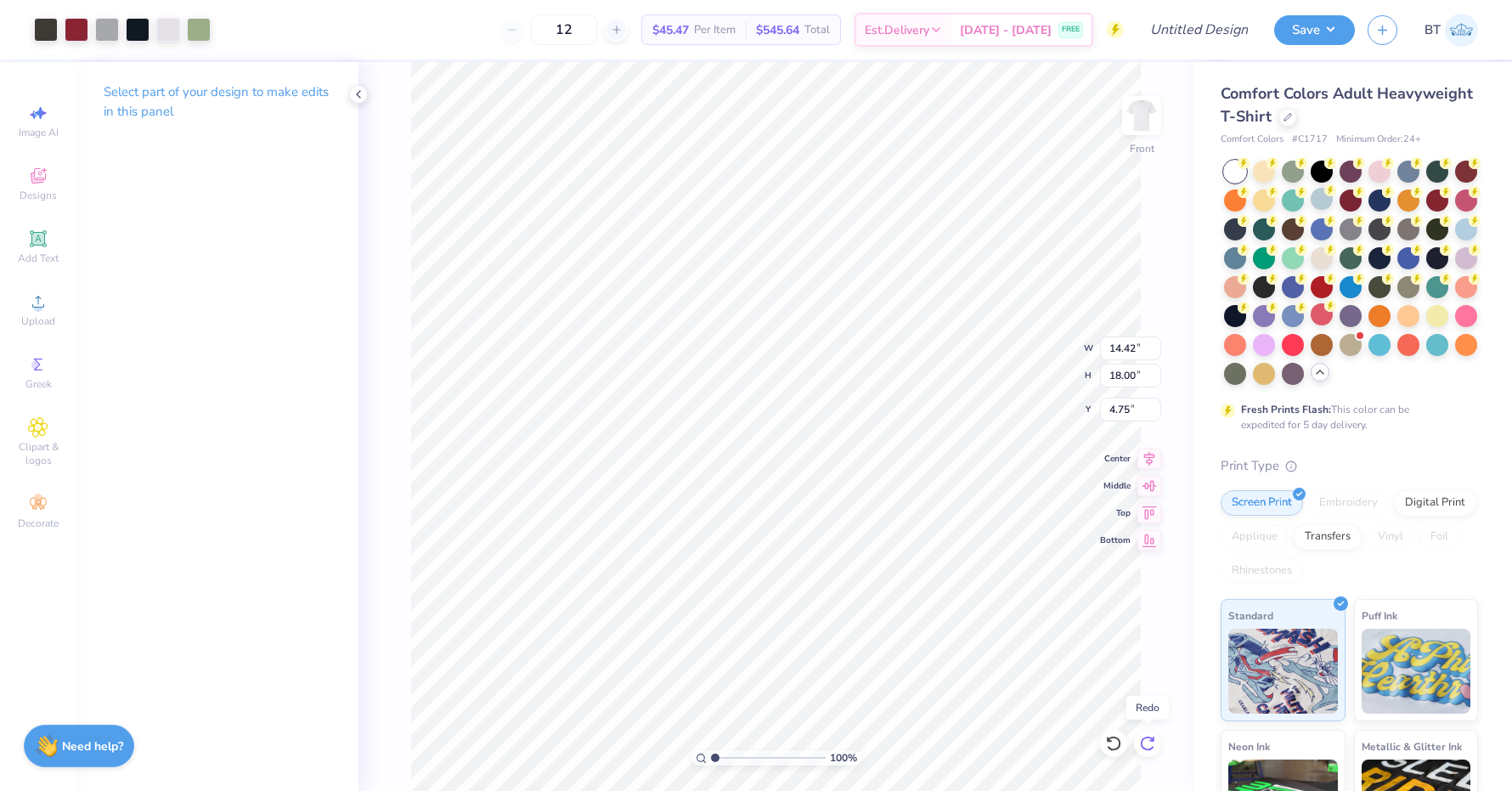
click at [1145, 739] on icon at bounding box center [1148, 744] width 17 height 17
click at [1112, 745] on icon at bounding box center [1113, 744] width 17 height 17
type input "11.56"
type input "14.43"
click at [1137, 350] on input "11.56" at bounding box center [1131, 348] width 61 height 24
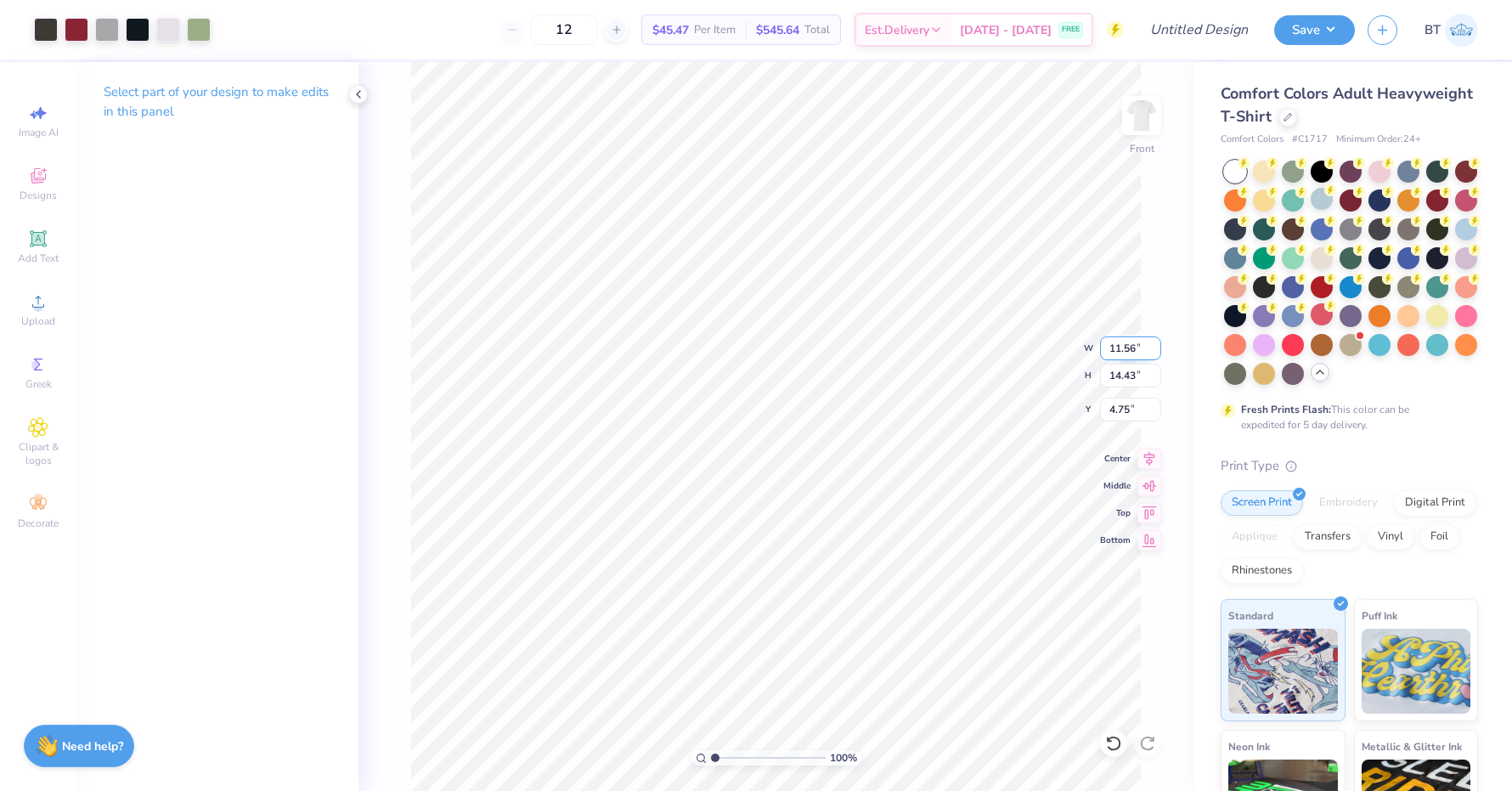
click at [1137, 350] on input "11.56" at bounding box center [1131, 348] width 61 height 24
type input "11.50"
type input "14.35"
type input "4.79"
click at [1123, 376] on input "14.35" at bounding box center [1131, 375] width 61 height 24
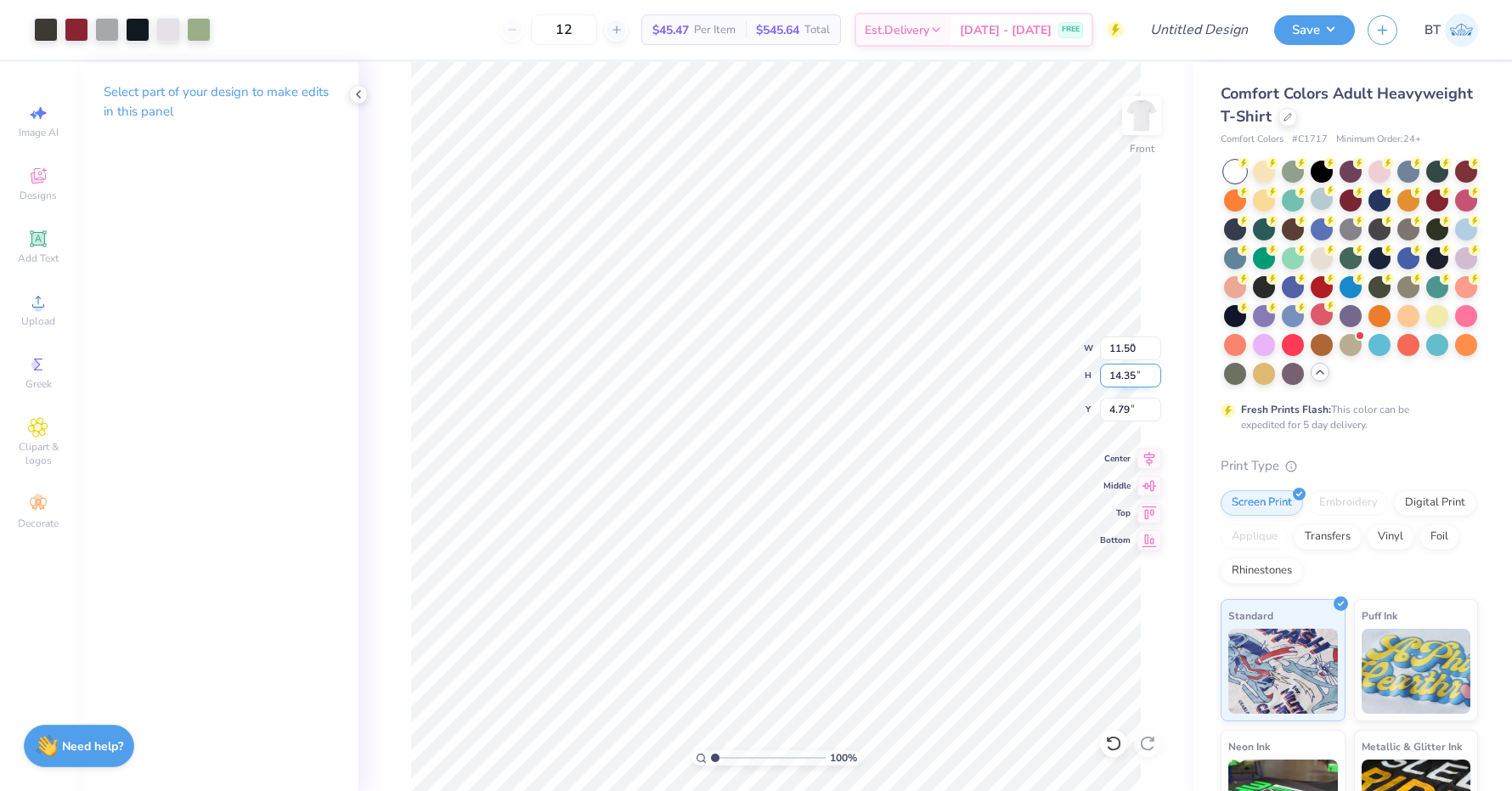
click at [1123, 376] on input "14.35" at bounding box center [1131, 375] width 61 height 24
type input "15"
type input "12.02"
type input "15.00"
type input "4.47"
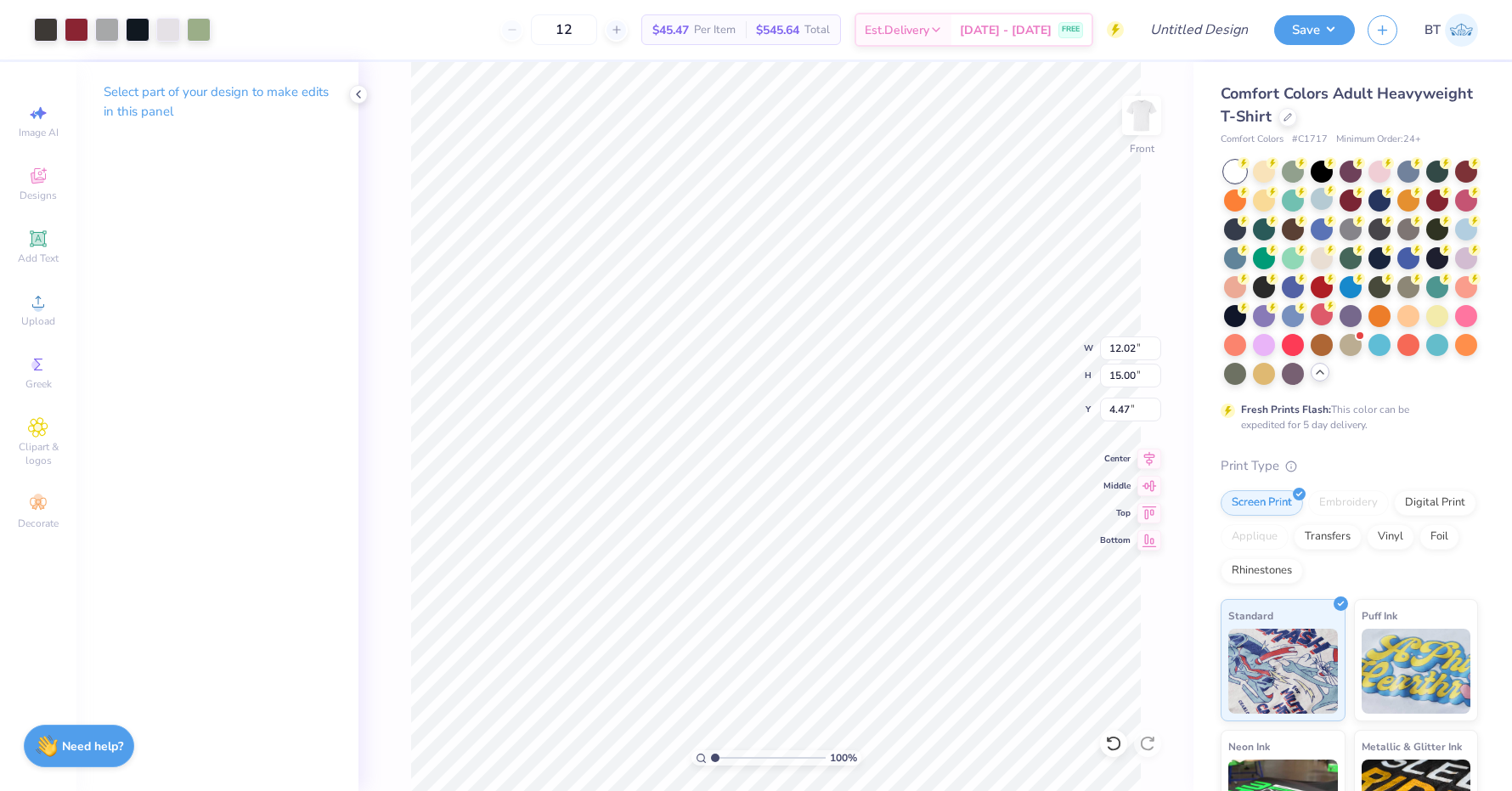
click at [1010, 334] on div "100 % Front W 12.02 12.02 " H 15.00 15.00 " Y 4.47 4.47 " Center Middle Top Bot…" at bounding box center [775, 427] width 835 height 729
type input "3.00"
click at [1125, 133] on img at bounding box center [1141, 115] width 68 height 68
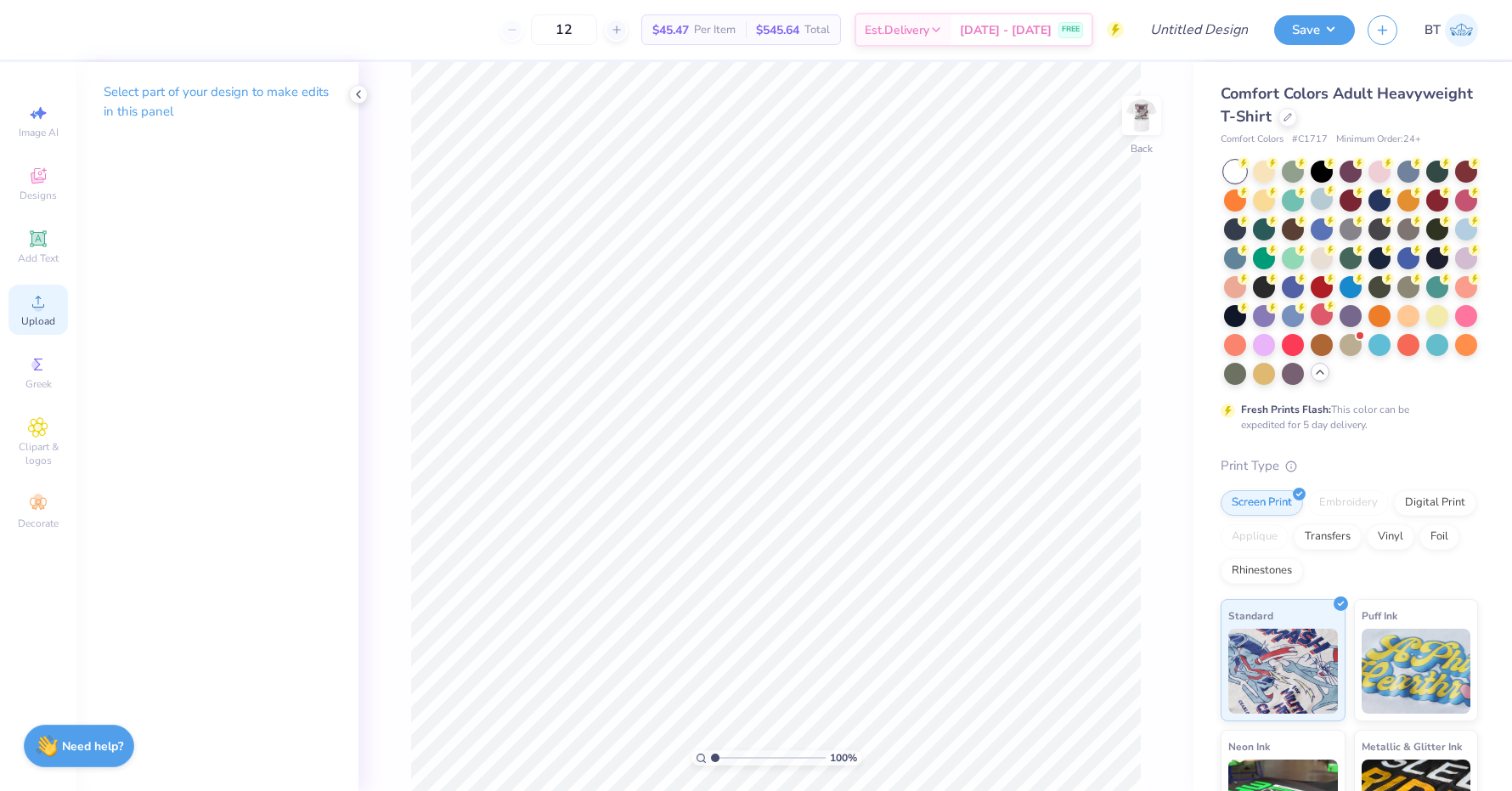
click at [35, 308] on icon at bounding box center [38, 302] width 12 height 12
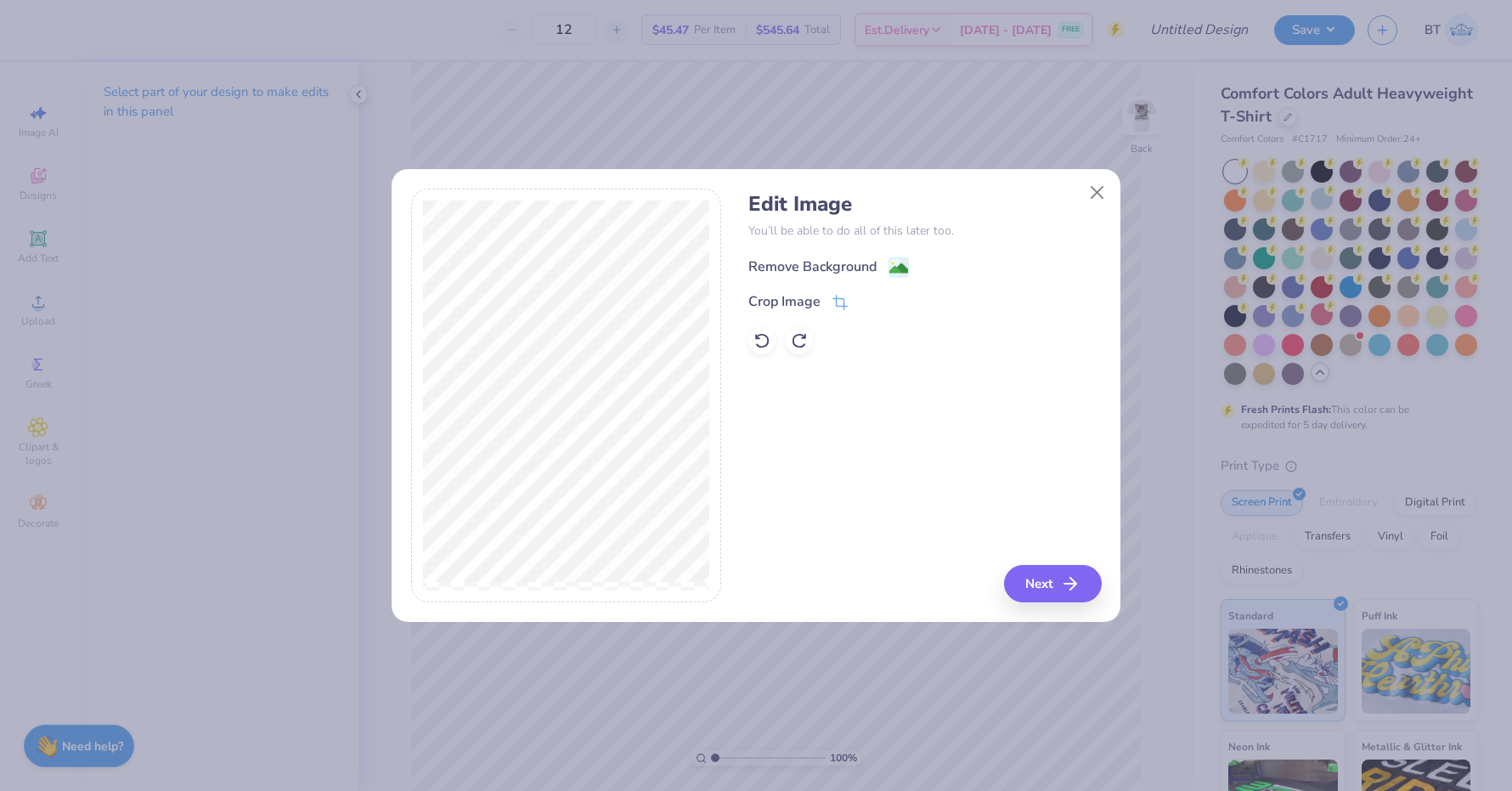
click at [904, 260] on image at bounding box center [898, 268] width 18 height 18
click at [1051, 583] on button "Next" at bounding box center [1056, 583] width 98 height 37
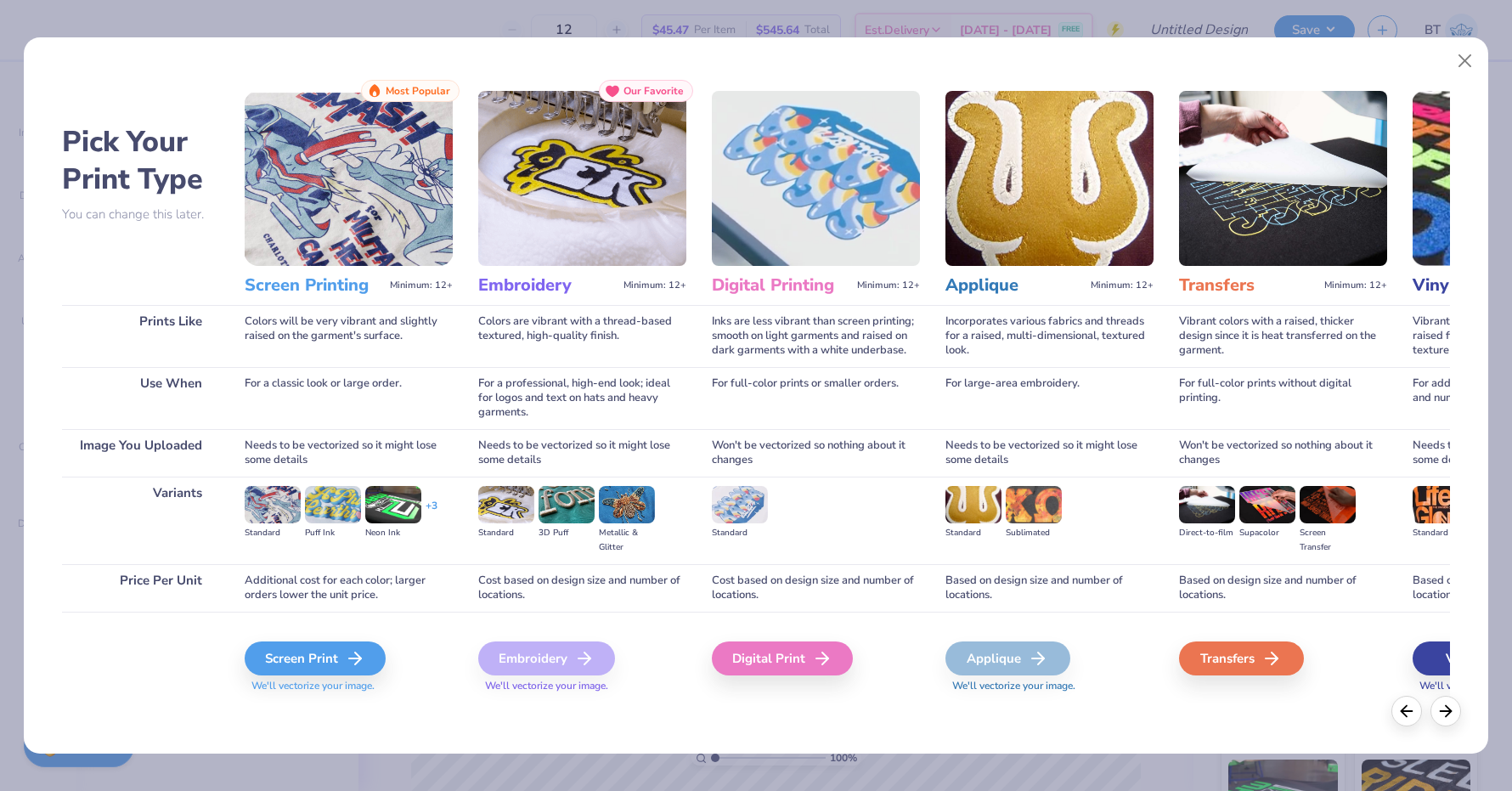
click at [333, 673] on div "Screen Print We'll vectorize your image." at bounding box center [349, 668] width 208 height 52
click at [334, 659] on div "Screen Print" at bounding box center [317, 658] width 141 height 34
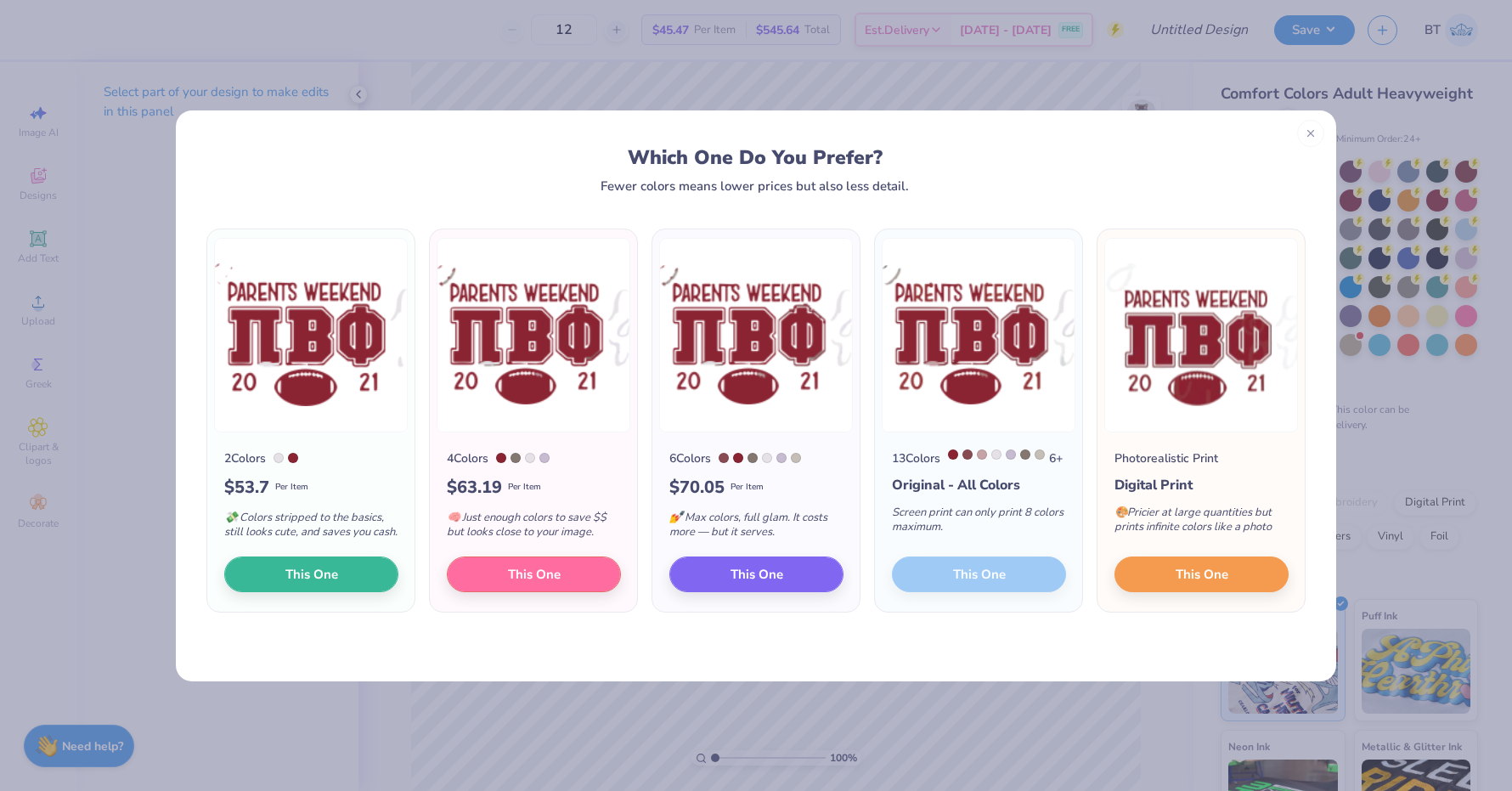
click at [583, 93] on div "Which One Do You Prefer? Fewer colors means lower prices but also less detail. …" at bounding box center [756, 395] width 1512 height 791
